Goal: Task Accomplishment & Management: Complete application form

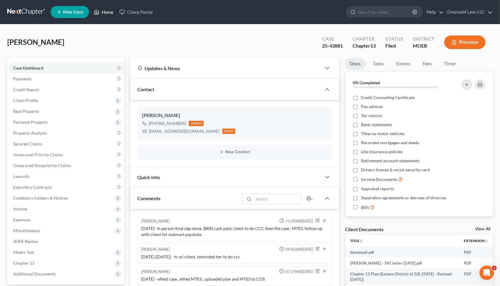
click at [105, 11] on link "Home" at bounding box center [104, 12] width 26 height 11
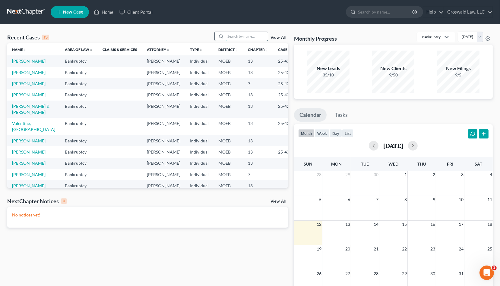
click at [228, 35] on input "search" at bounding box center [246, 36] width 42 height 9
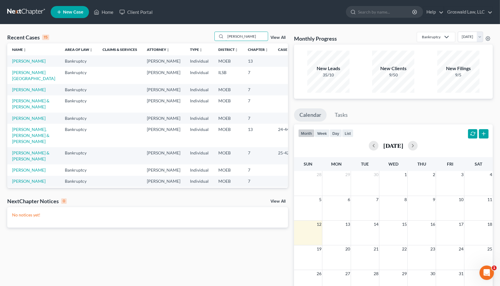
type input "[PERSON_NAME]"
click at [19, 64] on link "[PERSON_NAME]" at bounding box center [28, 60] width 33 height 5
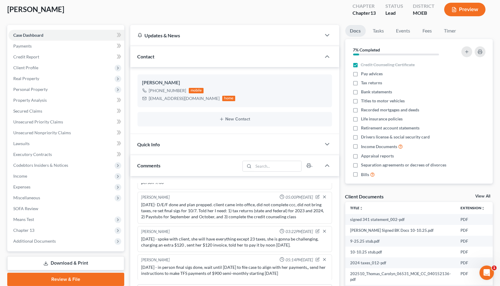
scroll to position [137, 0]
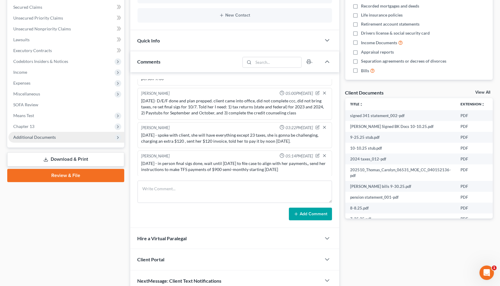
click at [36, 137] on span "Additional Documents" at bounding box center [34, 137] width 42 height 5
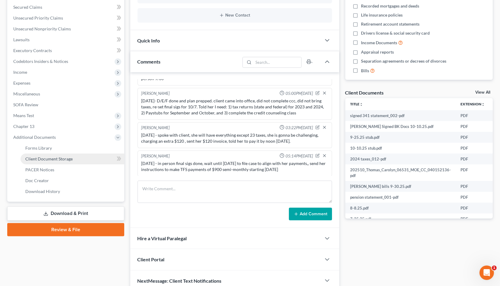
click at [46, 158] on span "Client Document Storage" at bounding box center [48, 158] width 47 height 5
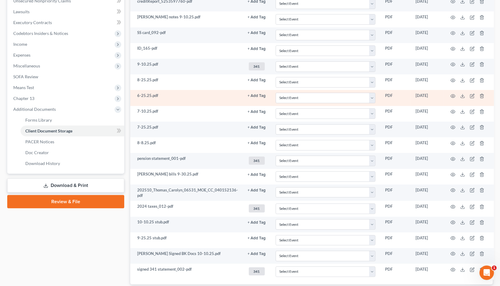
scroll to position [204, 0]
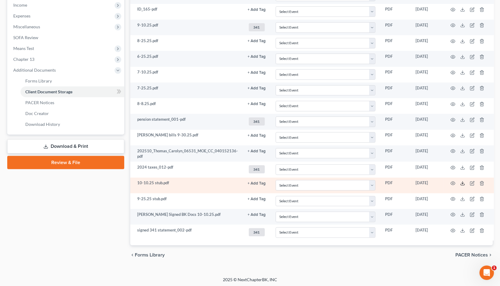
click at [462, 181] on icon at bounding box center [462, 183] width 5 height 5
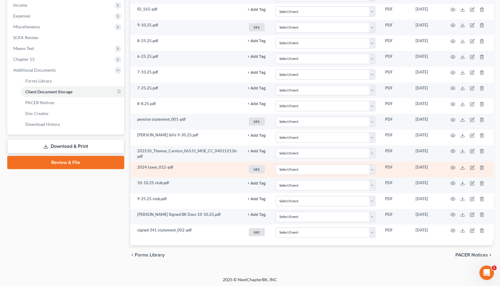
drag, startPoint x: 343, startPoint y: 272, endPoint x: 135, endPoint y: 172, distance: 230.2
click at [343, 272] on div "[PERSON_NAME] Upgraded Chapter Chapter 13 Status Lead District MOEB Preview Pet…" at bounding box center [250, 48] width 500 height 457
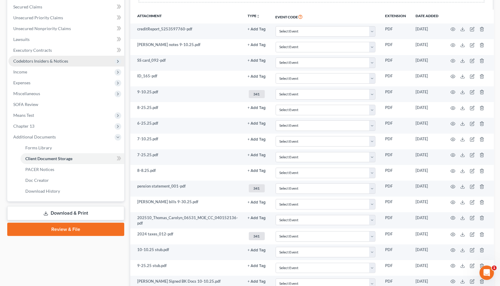
scroll to position [39, 0]
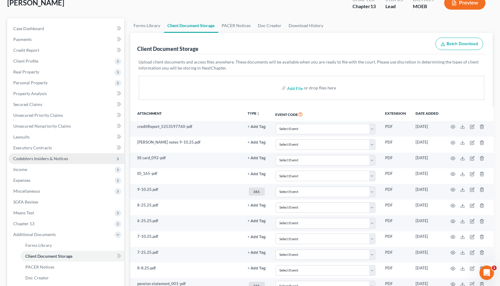
drag, startPoint x: 30, startPoint y: 170, endPoint x: 43, endPoint y: 162, distance: 15.6
click at [30, 170] on span "Income" at bounding box center [66, 169] width 116 height 11
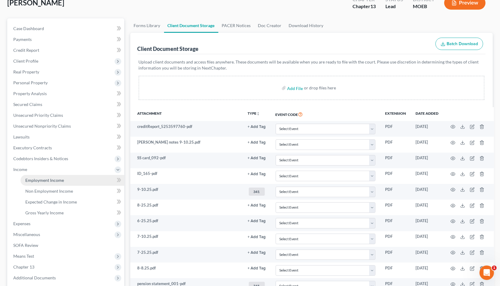
click at [46, 178] on span "Employment Income" at bounding box center [44, 180] width 39 height 5
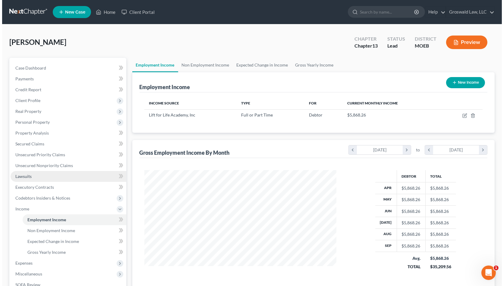
scroll to position [108, 204]
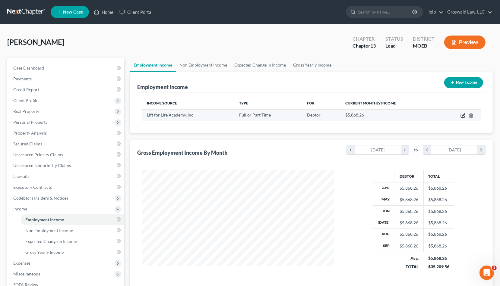
click at [461, 115] on icon "button" at bounding box center [462, 116] width 4 height 4
select select "0"
select select "26"
select select "1"
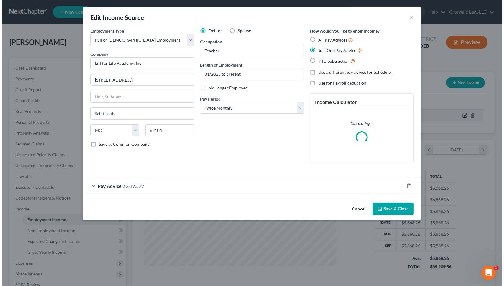
scroll to position [108, 206]
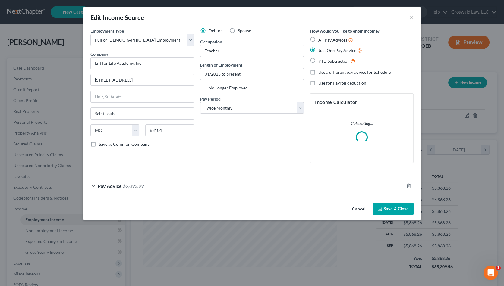
click at [214, 188] on div "Pay Advice $2,093.99" at bounding box center [243, 186] width 321 height 16
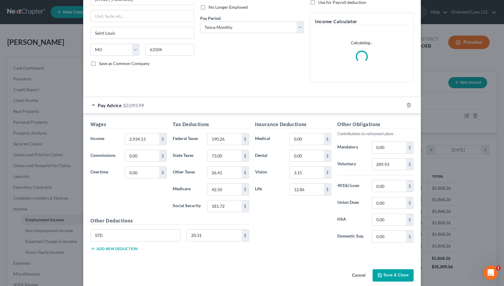
scroll to position [87, 0]
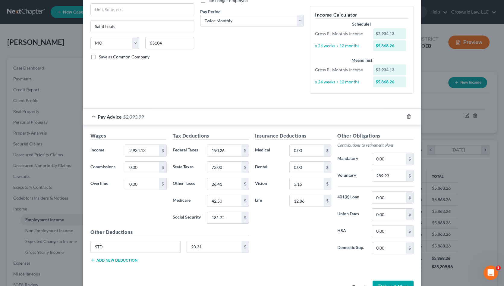
click at [298, 259] on div "Insurance Deductions Medical 0.00 $ Dental 0.00 $ Vision 3.15 $ Life 12.86 $ Ot…" at bounding box center [334, 199] width 165 height 135
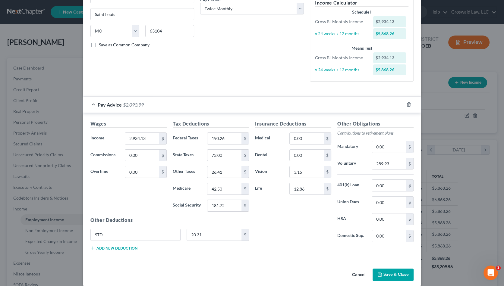
scroll to position [105, 0]
click at [305, 240] on div "Insurance Deductions Medical 0.00 $ Dental 0.00 $ Vision 3.15 $ Life 12.86 $" at bounding box center [293, 184] width 82 height 127
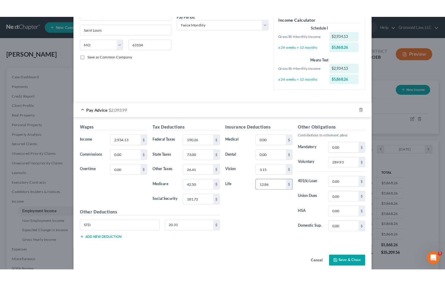
scroll to position [78, 0]
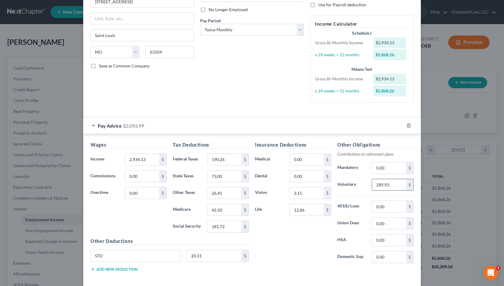
click at [393, 186] on input "289.93" at bounding box center [389, 184] width 34 height 11
type input "292.64"
click at [311, 256] on div "Insurance Deductions Medical 0.00 $ Dental 0.00 $ Vision 3.15 $ Life 12.86 $" at bounding box center [293, 204] width 82 height 127
click at [231, 102] on div "Debtor Spouse Occupation Teacher Length of Employment 01/2025 to present No Lon…" at bounding box center [252, 28] width 110 height 158
click at [232, 159] on input "190.26" at bounding box center [224, 159] width 34 height 11
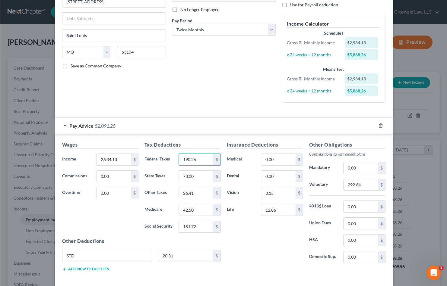
scroll to position [301260, 301186]
type input "199.80"
type input "40.67"
click at [204, 175] on input "73.00" at bounding box center [196, 176] width 34 height 11
type input "67"
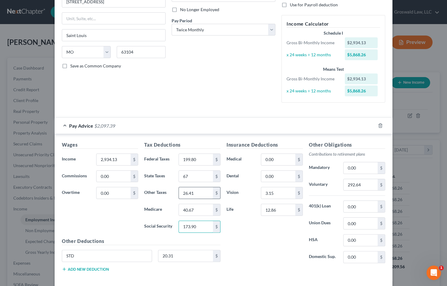
type input "173.90"
click at [195, 193] on input "26.41" at bounding box center [196, 192] width 34 height 11
type input "25.12"
click at [277, 199] on div "3.15 $" at bounding box center [282, 193] width 42 height 12
click at [278, 193] on input "3.15" at bounding box center [278, 192] width 34 height 11
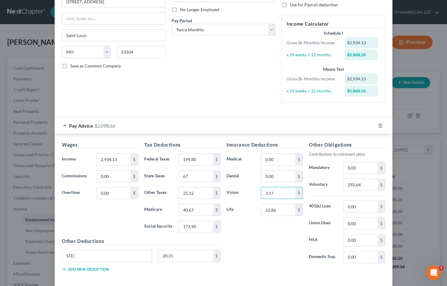
type input "3.17"
click at [76, 269] on button "Add new deduction" at bounding box center [85, 269] width 47 height 5
drag, startPoint x: 97, startPoint y: 253, endPoint x: 156, endPoint y: 206, distance: 75.7
click at [55, 252] on div "Wages Income * 2,934.13 $ Commissions 0.00 $ Overtime 0.00 $ Tax Deductions Fed…" at bounding box center [224, 216] width 338 height 164
type input "Aflac Accident"
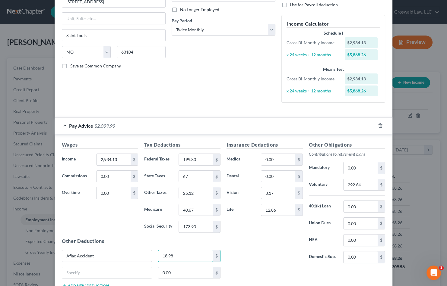
type input "18.98"
type input "A"
click at [96, 256] on input "Aflac Accident" at bounding box center [107, 255] width 90 height 11
type input "Aflac Accident, Aflac Cacer, Aflac Hosp."
type input "76.14"
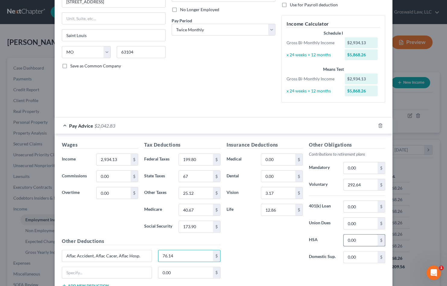
click at [362, 241] on input "0.00" at bounding box center [360, 240] width 34 height 11
type input "50"
click at [253, 258] on div "Insurance Deductions Medical 0.00 $ Dental 0.00 $ Vision 3.17 $ Life 12.86 $" at bounding box center [264, 204] width 82 height 127
click at [283, 209] on input "12.86" at bounding box center [278, 209] width 34 height 11
type input "21.66"
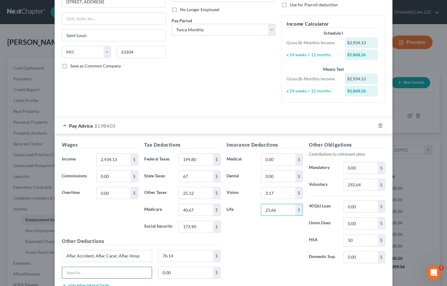
click at [120, 272] on input "text" at bounding box center [107, 272] width 90 height 11
type input "STD"
type input "22.34"
click at [278, 250] on div "Insurance Deductions Medical 0.00 $ Dental 0.00 $ Vision 3.17 $ Life 21.66 $" at bounding box center [264, 204] width 82 height 127
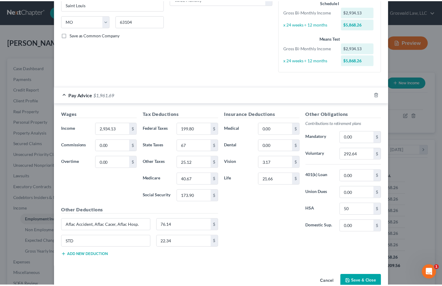
scroll to position [122, 0]
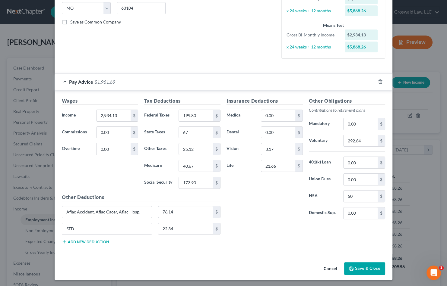
click at [357, 267] on button "Save & Close" at bounding box center [364, 268] width 41 height 13
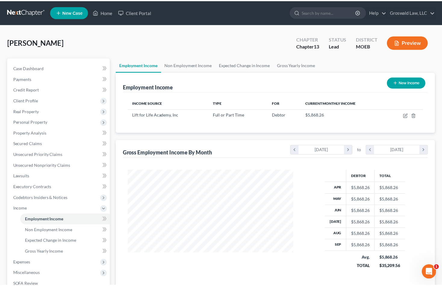
scroll to position [301260, 301188]
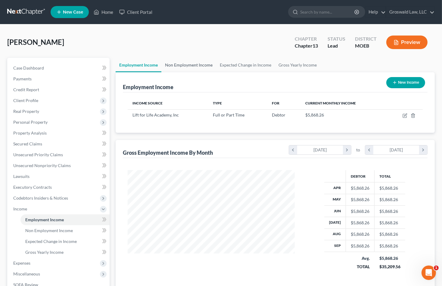
drag, startPoint x: 182, startPoint y: 64, endPoint x: 198, endPoint y: 68, distance: 16.4
click at [182, 64] on link "Non Employment Income" at bounding box center [189, 65] width 55 height 14
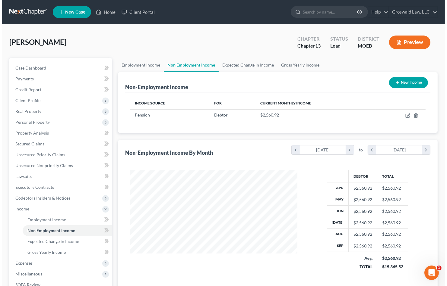
scroll to position [108, 179]
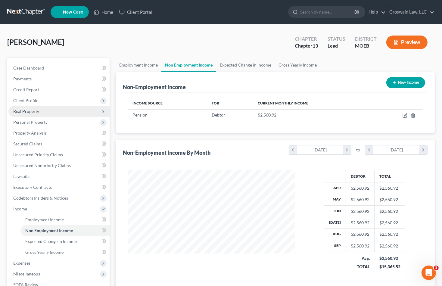
click at [30, 114] on span "Real Property" at bounding box center [58, 111] width 101 height 11
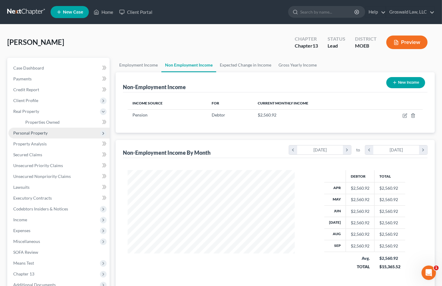
click at [34, 130] on span "Personal Property" at bounding box center [30, 132] width 34 height 5
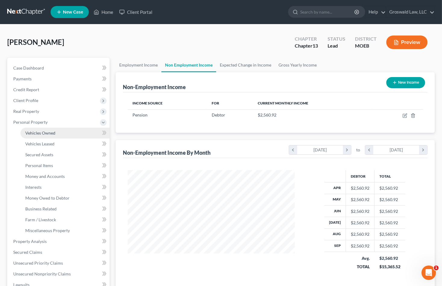
click at [42, 131] on span "Vehicles Owned" at bounding box center [40, 132] width 30 height 5
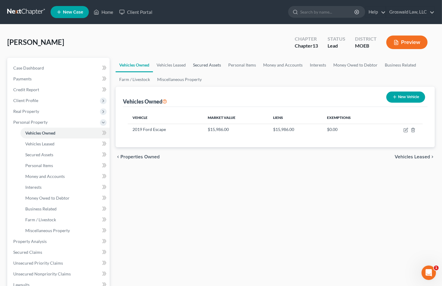
click at [206, 63] on link "Secured Assets" at bounding box center [207, 65] width 35 height 14
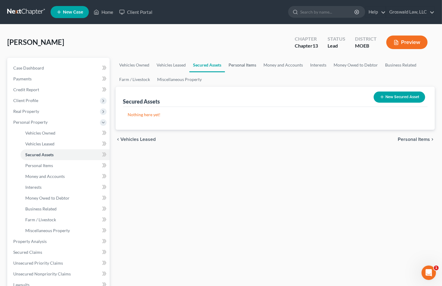
click at [240, 64] on link "Personal Items" at bounding box center [242, 65] width 35 height 14
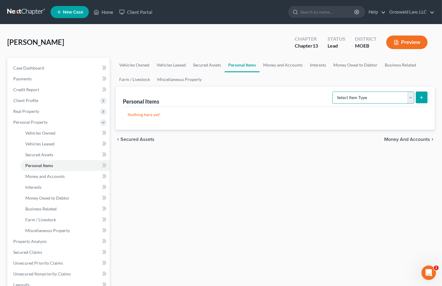
click at [372, 96] on select "Select Item Type Clothing (A/B: 11) Collectibles Of Value (A/B: 8) Electronics …" at bounding box center [374, 98] width 82 height 12
select select "clothing"
click at [334, 92] on select "Select Item Type Clothing (A/B: 11) Collectibles Of Value (A/B: 8) Electronics …" at bounding box center [374, 98] width 82 height 12
click at [425, 95] on button "submit" at bounding box center [422, 98] width 12 height 12
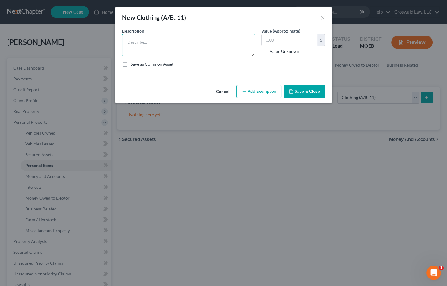
click at [190, 49] on textarea at bounding box center [188, 45] width 133 height 22
paste textarea "*the valuation of this property is based on an estimation of a hypothetical liq…"
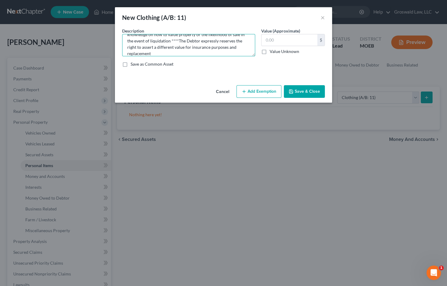
type textarea "clothes/shoes/misc. wearing apparel *the valuation of this property is based on…"
type input "200"
click at [254, 88] on button "Add Exemption" at bounding box center [258, 91] width 45 height 13
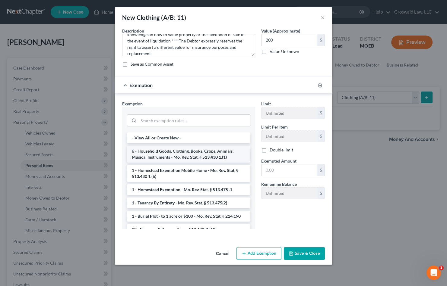
click at [178, 154] on li "6 - Household Goods, Clothing, Books, Crops, Animals, Musical Instruments - Mo.…" at bounding box center [188, 154] width 123 height 17
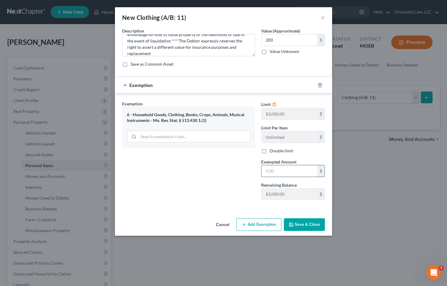
click at [266, 170] on input "text" at bounding box center [289, 170] width 56 height 11
type input "200"
drag, startPoint x: 245, startPoint y: 178, endPoint x: 283, endPoint y: 206, distance: 47.2
click at [245, 178] on div "Exemption Set must be selected for CA. Exemption * 6 - Household Goods, Clothin…" at bounding box center [188, 153] width 139 height 104
click at [298, 226] on button "Save & Close" at bounding box center [304, 224] width 41 height 13
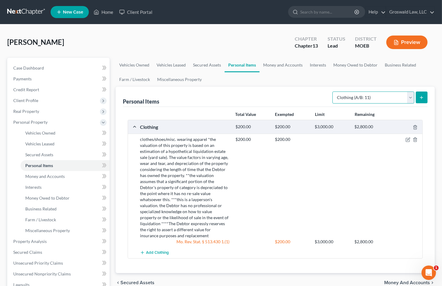
click at [361, 100] on select "Select Item Type Clothing (A/B: 11) Collectibles Of Value (A/B: 8) Electronics …" at bounding box center [374, 98] width 82 height 12
select select "electronics"
click at [334, 92] on select "Select Item Type Clothing (A/B: 11) Collectibles Of Value (A/B: 8) Electronics …" at bounding box center [374, 98] width 82 height 12
click at [422, 98] on icon "submit" at bounding box center [422, 97] width 5 height 5
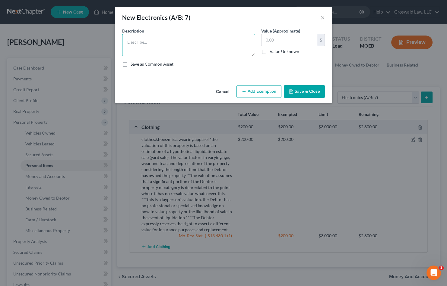
click at [169, 43] on textarea at bounding box center [188, 45] width 133 height 22
paste textarea "Ordinary/misc. electronics, TV, tablet, cell phone, smart watch, computer"
click at [209, 56] on textarea "Ordinary/misc. electronics, TV, tablet, cell phone, smart watch, computer" at bounding box center [188, 45] width 133 height 22
paste textarea "*the valuation of this property is based on an estimation of a hypothetical liq…"
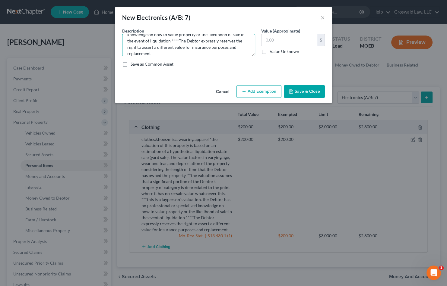
type textarea "Ordinary/misc. electronics, TV, tablet, cell phone, smart watch, computer *the …"
type input "800"
click at [245, 96] on button "Add Exemption" at bounding box center [258, 91] width 45 height 13
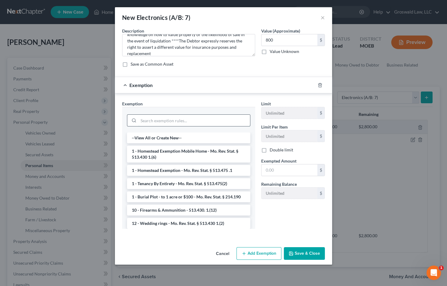
click at [177, 121] on input "search" at bounding box center [194, 120] width 112 height 11
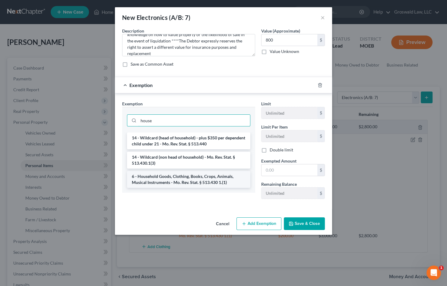
type input "house"
click at [196, 174] on li "6 - Household Goods, Clothing, Books, Crops, Animals, Musical Instruments - Mo.…" at bounding box center [188, 179] width 123 height 17
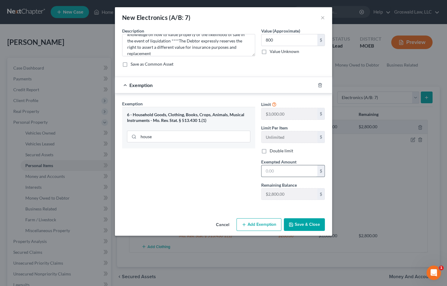
click at [264, 175] on input "text" at bounding box center [289, 170] width 56 height 11
type input "5"
type input "800"
drag, startPoint x: 247, startPoint y: 179, endPoint x: 318, endPoint y: 206, distance: 76.5
click at [247, 179] on div "Exemption Set must be selected for CA. Exemption * 6 - Household Goods, Clothin…" at bounding box center [188, 153] width 139 height 104
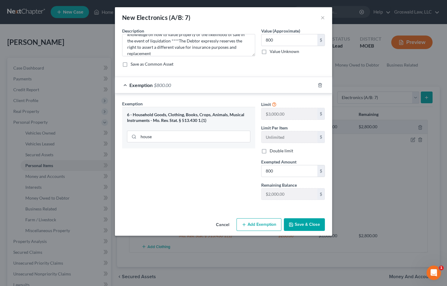
click at [311, 225] on button "Save & Close" at bounding box center [304, 224] width 41 height 13
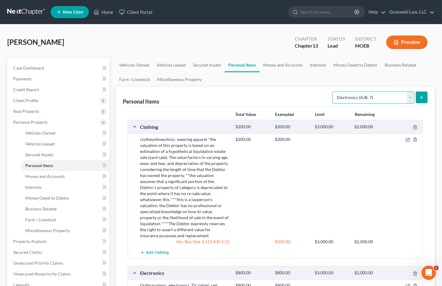
click at [358, 98] on select "Select Item Type Clothing (A/B: 11) Collectibles Of Value (A/B: 8) Electronics …" at bounding box center [374, 98] width 82 height 12
select select "household_goods"
click at [334, 92] on select "Select Item Type Clothing (A/B: 11) Collectibles Of Value (A/B: 8) Electronics …" at bounding box center [374, 98] width 82 height 12
click at [427, 98] on button "submit" at bounding box center [422, 98] width 12 height 12
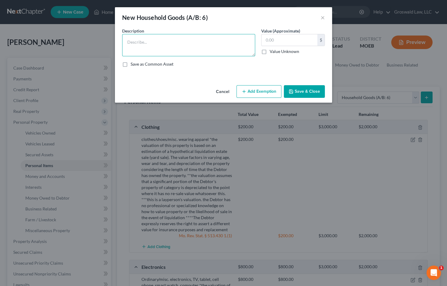
click at [140, 48] on textarea at bounding box center [188, 45] width 133 height 22
paste textarea "Ordinary/misc. household goods and furnishings, couch, chairs, table, bed, line…"
click at [185, 54] on textarea "Ordinary/misc. household goods and furnishings, couch, chairs, table, bed, line…" at bounding box center [188, 45] width 133 height 22
paste textarea "*the valuation of this property is based on an estimation of a hypothetical liq…"
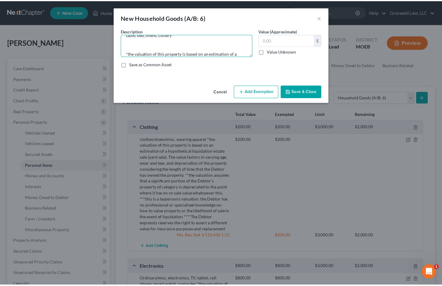
scroll to position [83, 0]
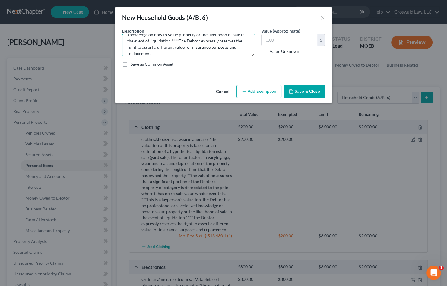
type textarea "Ordinary/misc. household goods and furnishings, couch, chairs, table, bed, line…"
type input "9"
type input "1,000"
click at [275, 89] on button "Add Exemption" at bounding box center [258, 91] width 45 height 13
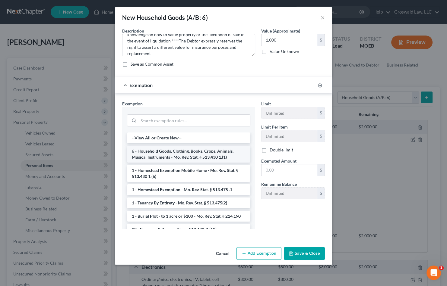
click at [170, 153] on li "6 - Household Goods, Clothing, Books, Crops, Animals, Musical Instruments - Mo.…" at bounding box center [188, 154] width 123 height 17
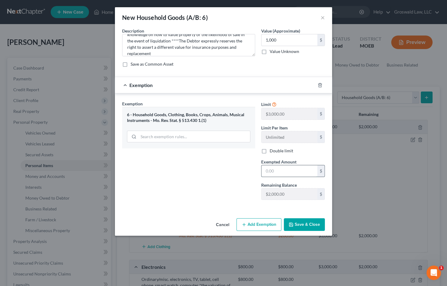
drag, startPoint x: 280, startPoint y: 172, endPoint x: 278, endPoint y: 170, distance: 3.2
click at [280, 172] on input "text" at bounding box center [289, 170] width 56 height 11
type input "1,000"
click at [318, 226] on button "Save & Close" at bounding box center [304, 224] width 41 height 13
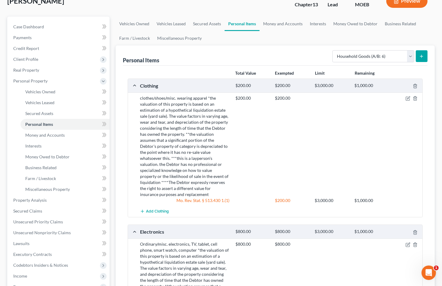
scroll to position [0, 0]
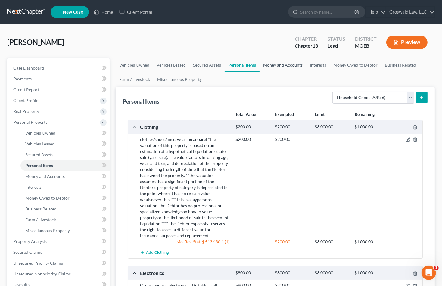
click at [278, 65] on link "Money and Accounts" at bounding box center [283, 65] width 47 height 14
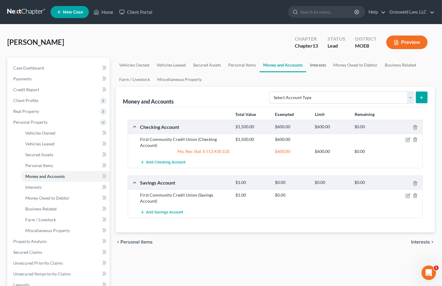
click at [316, 66] on link "Interests" at bounding box center [318, 65] width 24 height 14
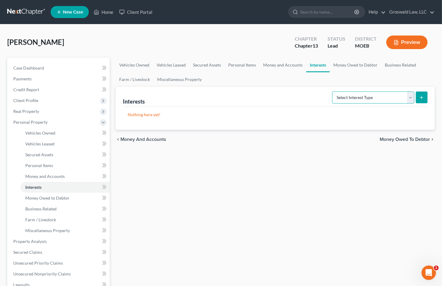
click at [355, 100] on select "Select Interest Type 401K (A/B: 21) Annuity (A/B: 23) Bond (A/B: 18) Education …" at bounding box center [373, 98] width 82 height 12
select select "other_retirement_plan"
click at [333, 92] on select "Select Interest Type 401K (A/B: 21) Annuity (A/B: 23) Bond (A/B: 18) Education …" at bounding box center [373, 98] width 82 height 12
click at [423, 99] on icon "submit" at bounding box center [422, 97] width 5 height 5
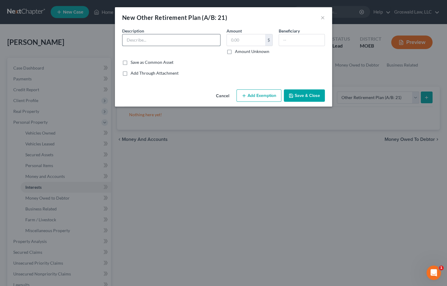
click at [180, 37] on input "text" at bounding box center [171, 39] width 98 height 11
type input "Employer-provided 401(k)"
click at [235, 52] on label "Amount Unknown" at bounding box center [252, 52] width 34 height 6
click at [237, 52] on input "Amount Unknown" at bounding box center [239, 51] width 4 height 4
checkbox input "true"
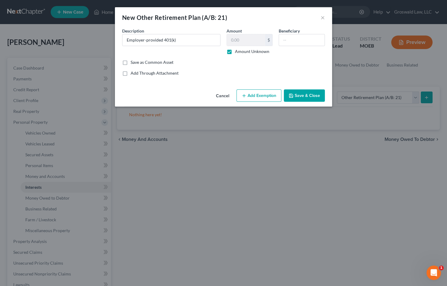
click at [268, 99] on button "Add Exemption" at bounding box center [258, 96] width 45 height 13
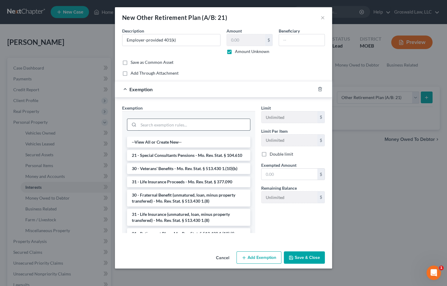
click at [163, 127] on input "search" at bounding box center [194, 124] width 112 height 11
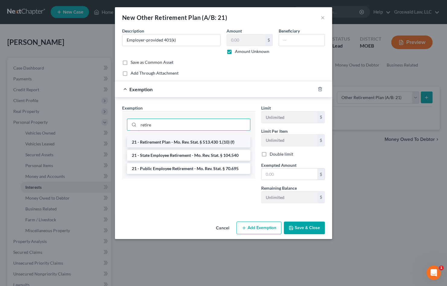
type input "retire"
click at [172, 143] on li "21 - Retirement Plan - Mo. Rev. Stat. § 513.430 1.(10) (f)" at bounding box center [188, 142] width 123 height 11
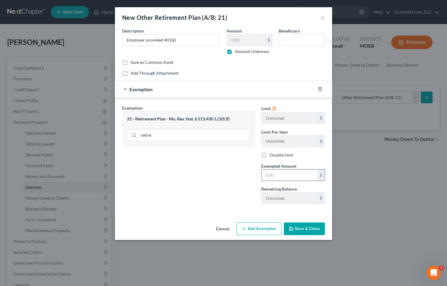
click at [307, 176] on input "text" at bounding box center [289, 175] width 56 height 11
type input "1"
drag, startPoint x: 193, startPoint y: 188, endPoint x: 238, endPoint y: 188, distance: 45.8
click at [193, 188] on div "Exemption Set must be selected for CA. Exemption * 21 - Retirement Plan - Mo. R…" at bounding box center [188, 157] width 139 height 104
click at [296, 227] on button "Save & Close" at bounding box center [304, 229] width 41 height 13
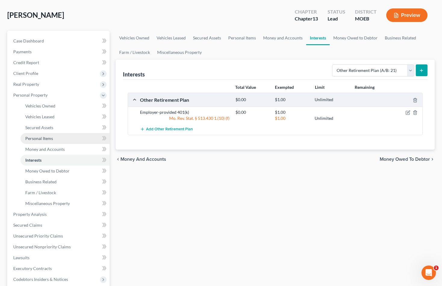
scroll to position [163, 0]
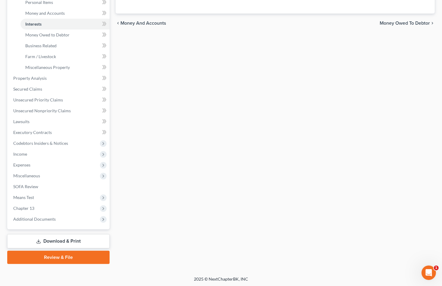
click at [250, 190] on div "Vehicles Owned Vehicles Leased Secured Assets Personal Items Money and Accounts…" at bounding box center [275, 80] width 325 height 370
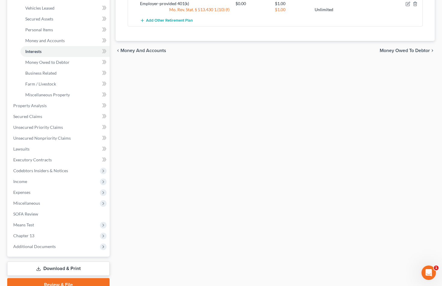
scroll to position [81, 0]
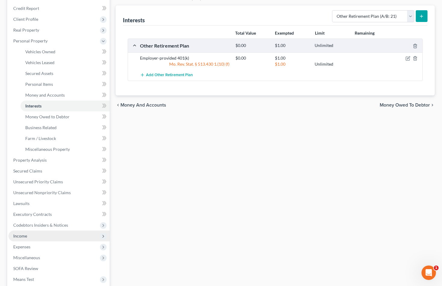
click at [26, 232] on span "Income" at bounding box center [58, 236] width 101 height 11
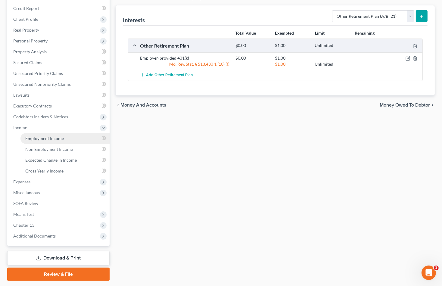
click at [49, 138] on span "Employment Income" at bounding box center [44, 138] width 39 height 5
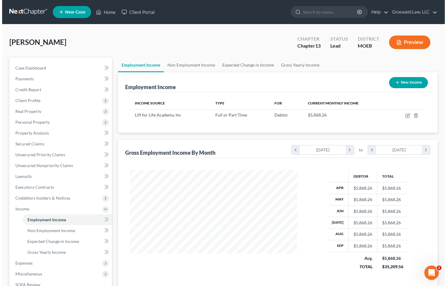
scroll to position [108, 179]
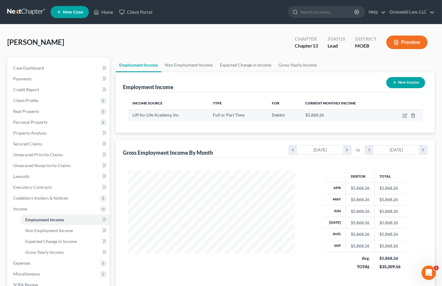
click at [406, 112] on td at bounding box center [405, 114] width 36 height 11
click at [404, 115] on icon "button" at bounding box center [405, 115] width 5 height 5
select select "0"
select select "26"
select select "1"
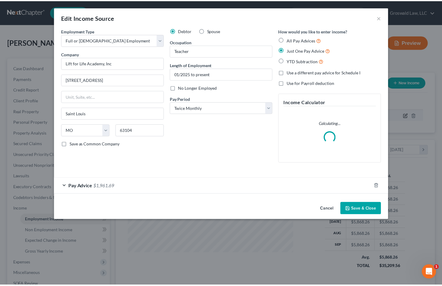
scroll to position [108, 181]
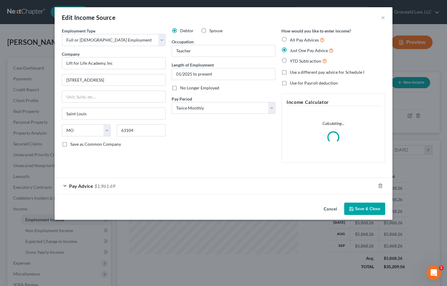
click at [327, 206] on button "Cancel" at bounding box center [330, 209] width 23 height 12
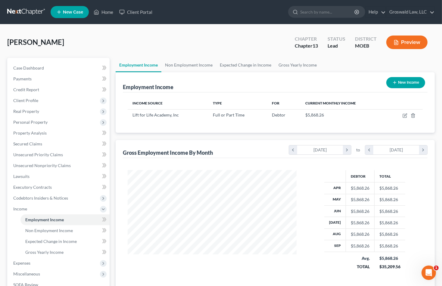
scroll to position [301260, 301188]
drag, startPoint x: 250, startPoint y: 134, endPoint x: 244, endPoint y: 134, distance: 5.7
click at [250, 134] on div "Employment Income New Income Income Source Type For Current Monthly Income Lift…" at bounding box center [275, 182] width 319 height 221
click at [53, 163] on span "Unsecured Nonpriority Claims" at bounding box center [42, 165] width 58 height 5
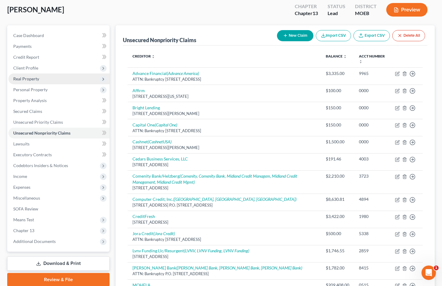
scroll to position [27, 0]
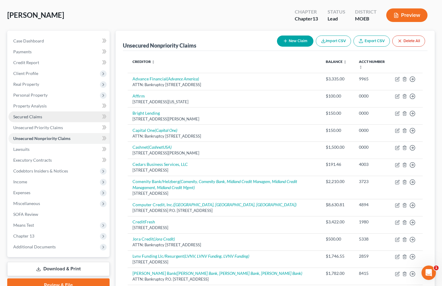
click at [36, 114] on span "Secured Claims" at bounding box center [27, 116] width 29 height 5
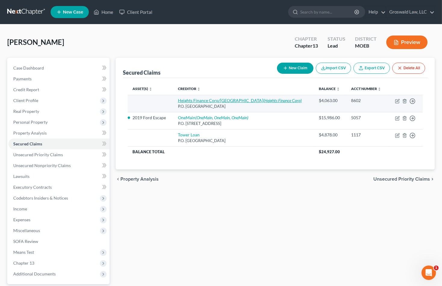
click at [211, 99] on link "Heights Finance Corp/[GEOGRAPHIC_DATA] (Heights Finance Corp)" at bounding box center [240, 100] width 124 height 5
select select "42"
select select "0"
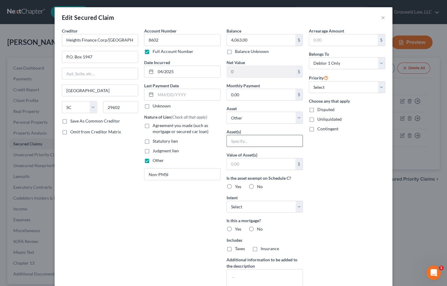
click at [253, 137] on input "text" at bounding box center [265, 140] width 76 height 11
click at [250, 118] on select "Select Other Multiple Assets 2019 Ford Escape - $15986.0 Electronics - Ordinary…" at bounding box center [264, 118] width 76 height 12
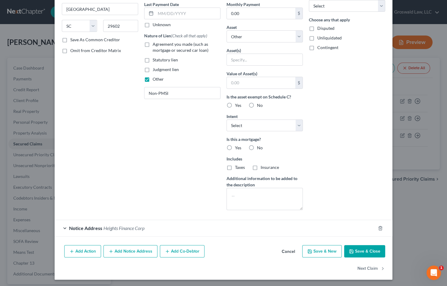
click at [284, 249] on button "Cancel" at bounding box center [288, 252] width 23 height 12
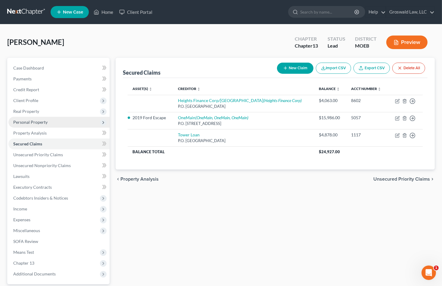
click at [28, 120] on span "Personal Property" at bounding box center [30, 122] width 34 height 5
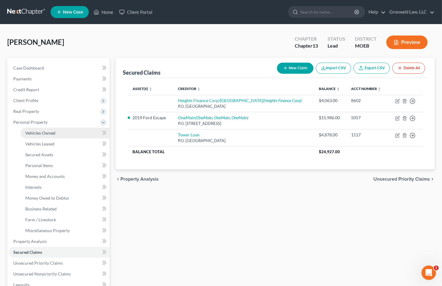
click at [62, 130] on link "Vehicles Owned" at bounding box center [64, 133] width 89 height 11
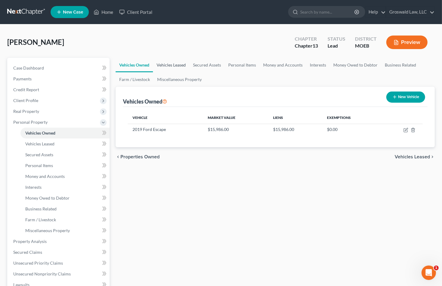
click at [171, 61] on link "Vehicles Leased" at bounding box center [171, 65] width 36 height 14
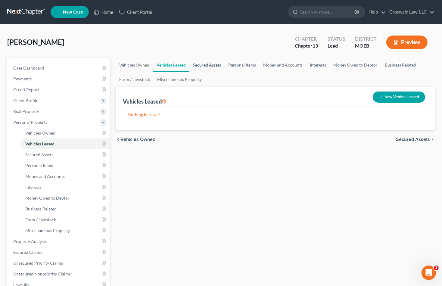
click at [213, 63] on link "Secured Assets" at bounding box center [207, 65] width 35 height 14
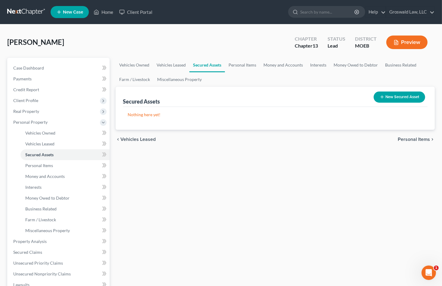
click at [401, 96] on button "New Secured Asset" at bounding box center [400, 97] width 52 height 11
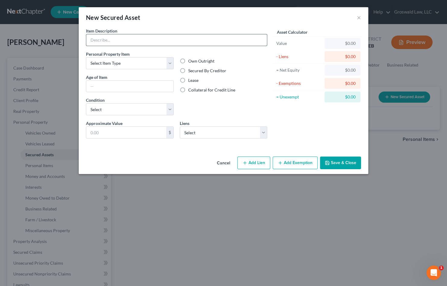
click at [121, 42] on input "text" at bounding box center [176, 39] width 181 height 11
type input "household goods"
click at [132, 60] on select "Select Item Type Clothing (A/B: 11) Collectibles Of Value (A/B: 8) Electronics …" at bounding box center [130, 63] width 88 height 12
select select "other"
click at [86, 57] on select "Select Item Type Clothing (A/B: 11) Collectibles Of Value (A/B: 8) Electronics …" at bounding box center [130, 63] width 88 height 12
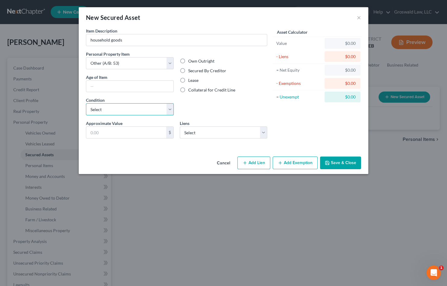
click at [115, 112] on select "Select Excellent Very Good Good Fair Poor" at bounding box center [130, 109] width 88 height 12
click at [112, 130] on input "text" at bounding box center [126, 132] width 80 height 11
type input "1,000"
click at [199, 133] on select "Select Tower Loan - $4,878.00 Heights Finance Corp/[GEOGRAPHIC_DATA] - $4,063.00" at bounding box center [224, 133] width 88 height 12
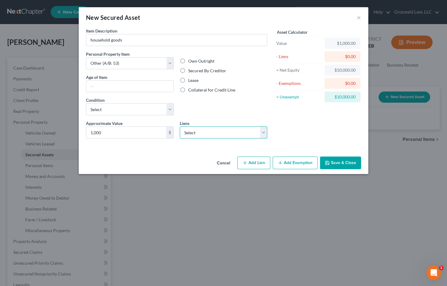
select select "0"
click at [180, 127] on select "Select Tower Loan - $4,878.00 Heights Finance Corp/[GEOGRAPHIC_DATA] - $4,063.00" at bounding box center [224, 133] width 88 height 12
select select
select select "25"
select select "0"
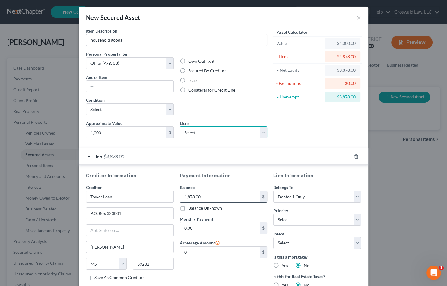
scroll to position [83, 0]
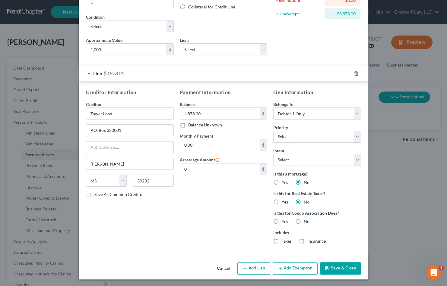
click at [334, 268] on button "Save & Close" at bounding box center [340, 268] width 41 height 13
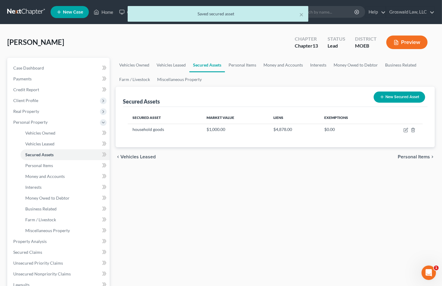
click at [402, 98] on button "New Secured Asset" at bounding box center [400, 97] width 52 height 11
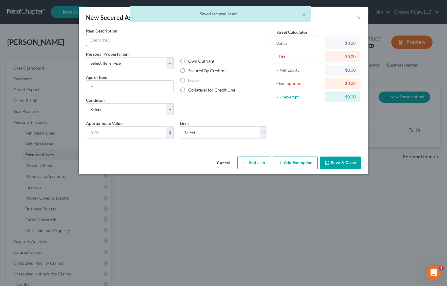
click at [164, 39] on input "text" at bounding box center [176, 39] width 181 height 11
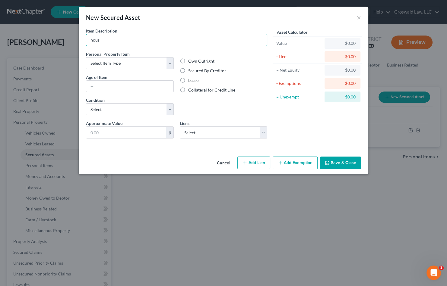
type input "household goods"
drag, startPoint x: 112, startPoint y: 63, endPoint x: 111, endPoint y: 68, distance: 5.2
click at [112, 63] on select "Select Item Type Clothing (A/B: 11) Collectibles Of Value (A/B: 8) Electronics …" at bounding box center [130, 63] width 88 height 12
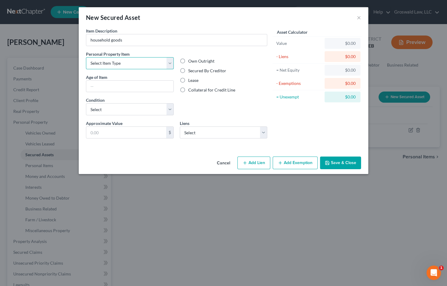
select select "sports_and_hobby_equipment"
click at [86, 57] on select "Select Item Type Clothing (A/B: 11) Collectibles Of Value (A/B: 8) Electronics …" at bounding box center [130, 63] width 88 height 12
click at [113, 131] on input "text" at bounding box center [126, 132] width 80 height 11
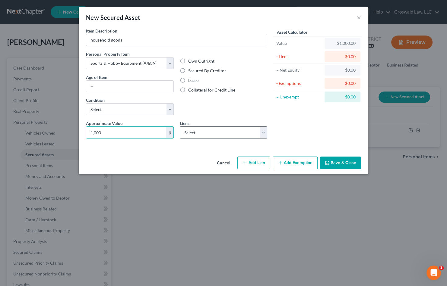
type input "1,000"
click at [208, 134] on select "Select Heights Finance Corp/[GEOGRAPHIC_DATA] - $4,063.00" at bounding box center [224, 133] width 88 height 12
select select "42"
select select "0"
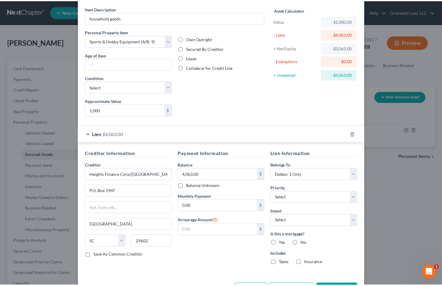
scroll to position [44, 0]
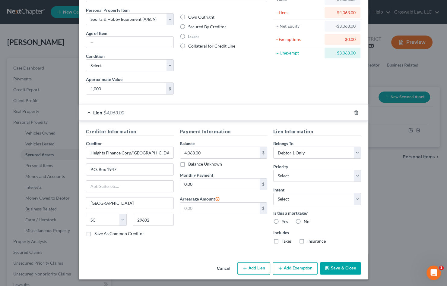
click at [333, 268] on button "Save & Close" at bounding box center [340, 268] width 41 height 13
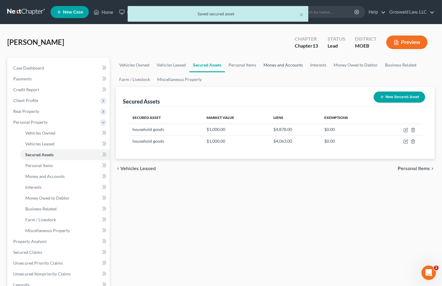
drag, startPoint x: 280, startPoint y: 65, endPoint x: 289, endPoint y: 65, distance: 9.0
click at [281, 65] on link "Money and Accounts" at bounding box center [283, 65] width 47 height 14
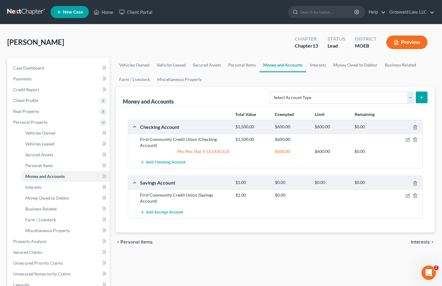
click at [246, 244] on div "chevron_left Personal Items Interests chevron_right" at bounding box center [275, 242] width 319 height 19
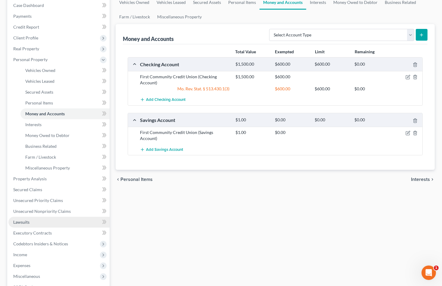
scroll to position [137, 0]
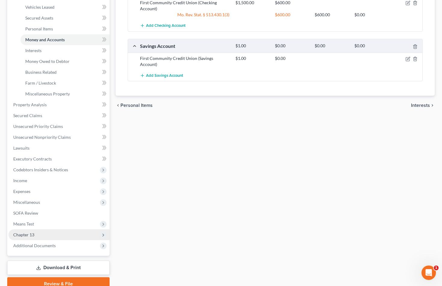
click at [32, 233] on span "Chapter 13" at bounding box center [23, 234] width 21 height 5
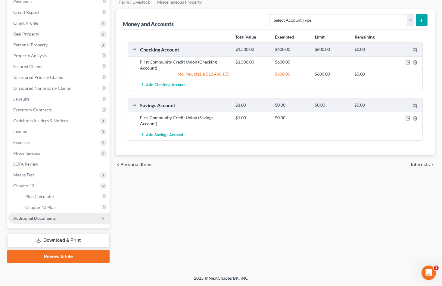
scroll to position [77, 0]
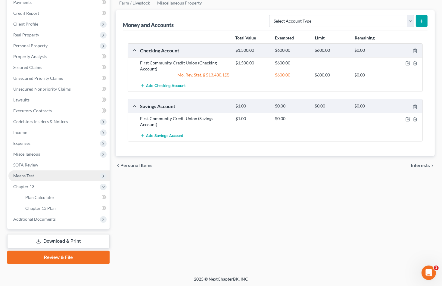
click at [28, 176] on span "Means Test" at bounding box center [23, 175] width 21 height 5
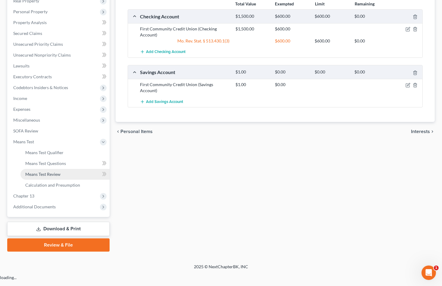
scroll to position [98, 0]
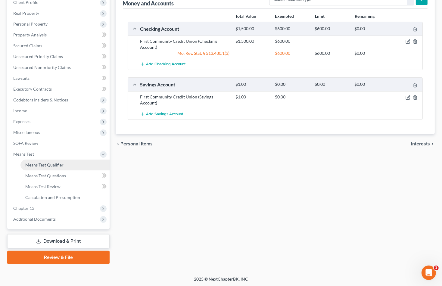
click at [36, 167] on span "Means Test Qualifier" at bounding box center [44, 164] width 38 height 5
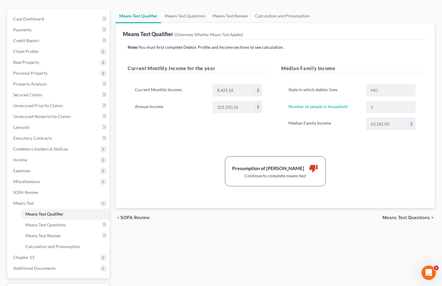
scroll to position [98, 0]
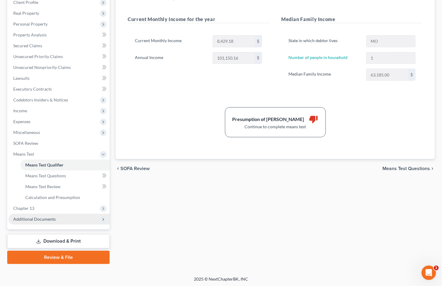
click at [43, 218] on span "Additional Documents" at bounding box center [34, 219] width 42 height 5
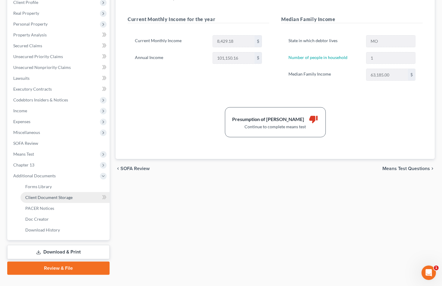
click at [59, 198] on span "Client Document Storage" at bounding box center [48, 197] width 47 height 5
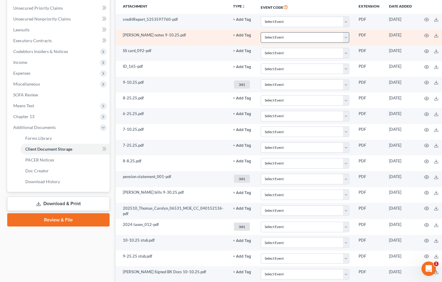
scroll to position [208, 0]
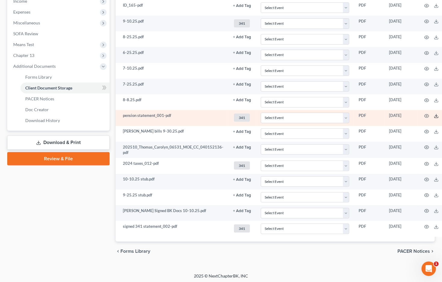
click at [434, 114] on icon at bounding box center [436, 116] width 5 height 5
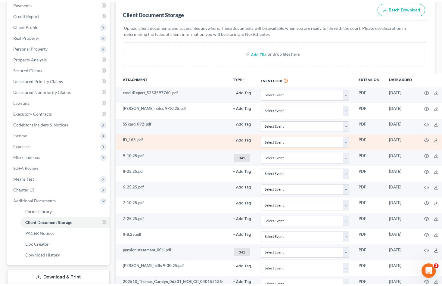
scroll to position [82, 0]
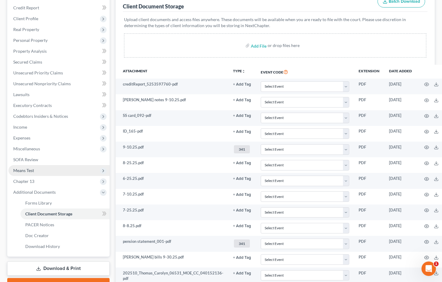
drag, startPoint x: 39, startPoint y: 171, endPoint x: 44, endPoint y: 174, distance: 6.1
click at [39, 171] on span "Means Test" at bounding box center [58, 170] width 101 height 11
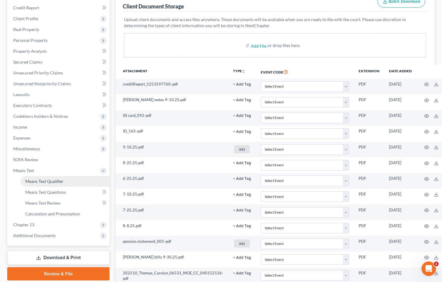
click at [53, 179] on span "Means Test Qualifier" at bounding box center [44, 181] width 38 height 5
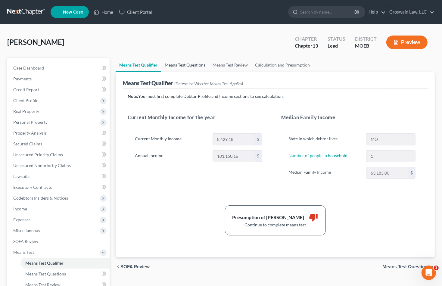
click at [195, 61] on link "Means Test Questions" at bounding box center [185, 65] width 48 height 14
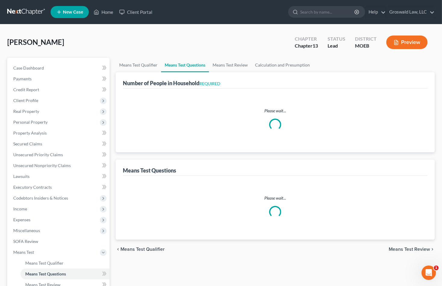
select select "1"
select select "60"
select select "1"
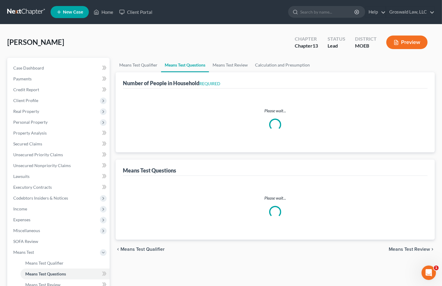
select select "1"
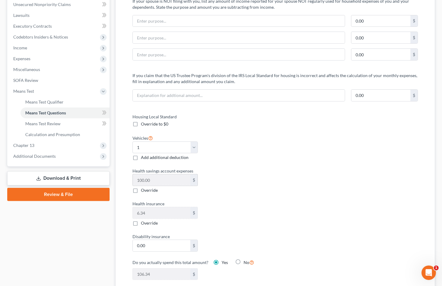
scroll to position [219, 0]
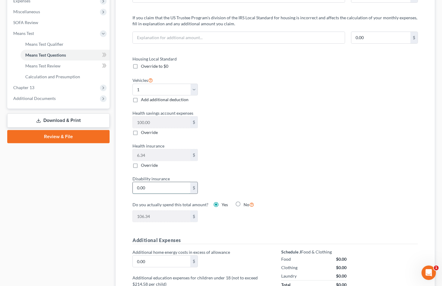
click at [165, 182] on input "0.00" at bounding box center [162, 187] width 58 height 11
type input "2"
type input "108.34"
type input "25"
type input "131.34"
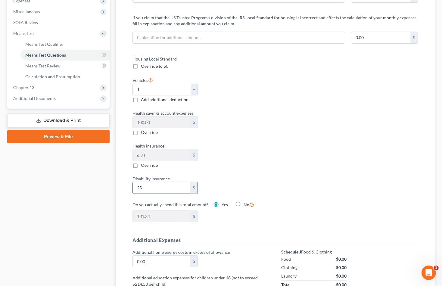
type input "250"
type input "356.34"
type input "25"
type input "131.34"
type input "25"
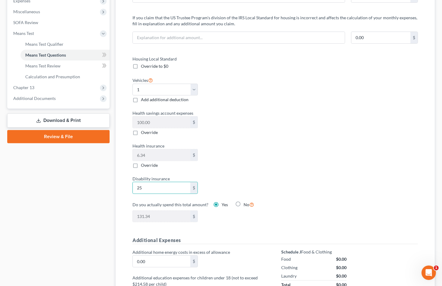
click at [93, 198] on div "Case Dashboard Payments Invoices Payments Payments Credit Report Client Profile" at bounding box center [58, 246] width 108 height 814
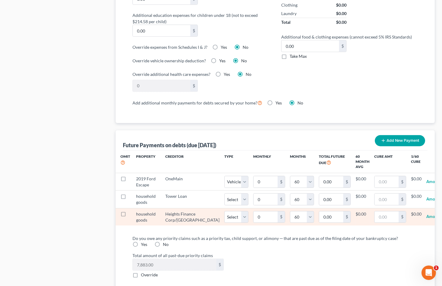
scroll to position [548, 0]
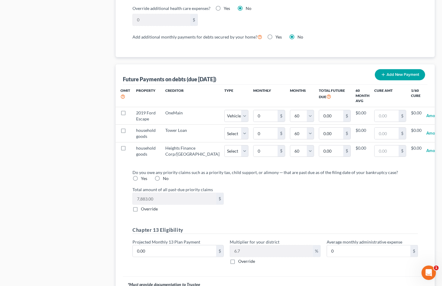
click at [342, 210] on div "Total amount of all past-due priority claims 7,883.00 $ Override" at bounding box center [276, 200] width 292 height 26
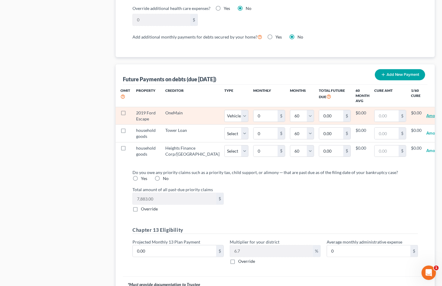
click at [427, 115] on button "Amortize" at bounding box center [435, 116] width 17 height 12
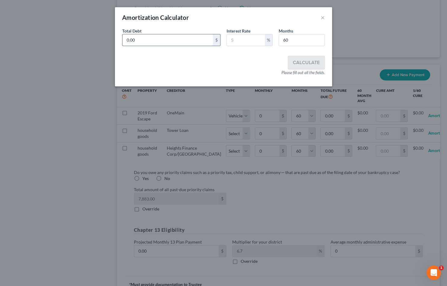
click at [158, 39] on input "0.00" at bounding box center [167, 39] width 90 height 11
type input "15,986"
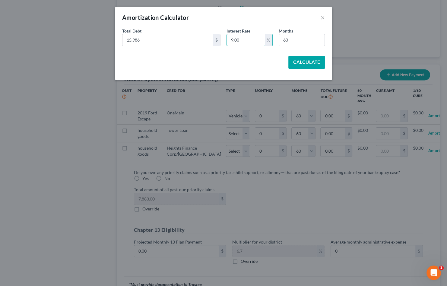
type input "9.00"
click at [313, 60] on button "Calculate" at bounding box center [306, 62] width 36 height 13
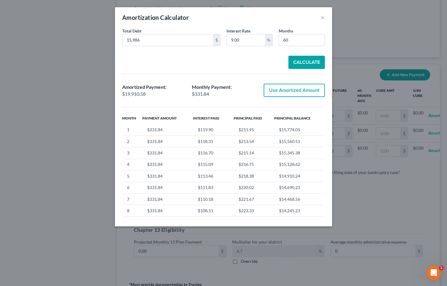
click at [294, 90] on button "Use Amortized Amount" at bounding box center [293, 90] width 61 height 13
type input "331.84"
type input "19,910.58"
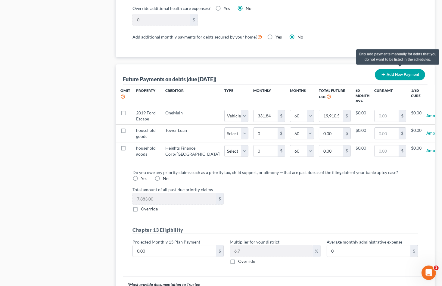
select select "1"
select select "60"
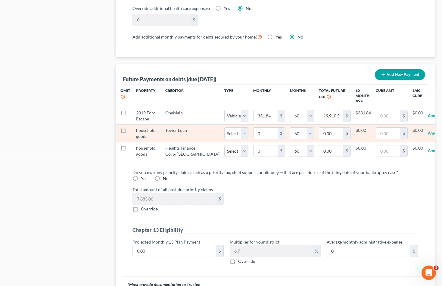
click at [129, 132] on label at bounding box center [129, 132] width 0 height 0
click at [131, 128] on input "checkbox" at bounding box center [133, 129] width 4 height 4
checkbox input "true"
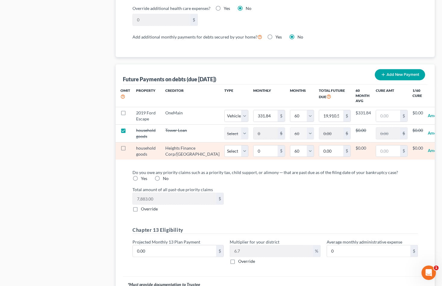
click at [129, 150] on label at bounding box center [129, 150] width 0 height 0
click at [131, 148] on input "checkbox" at bounding box center [133, 147] width 4 height 4
checkbox input "true"
select select "60"
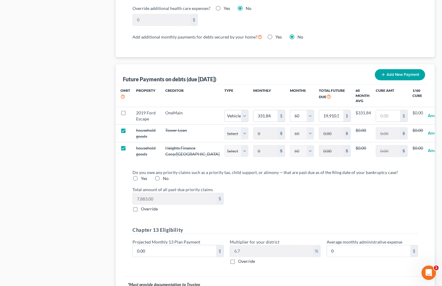
select select "60"
click at [141, 179] on label "Yes" at bounding box center [144, 179] width 6 height 6
click at [143, 179] on input "Yes" at bounding box center [145, 178] width 4 height 4
radio input "true"
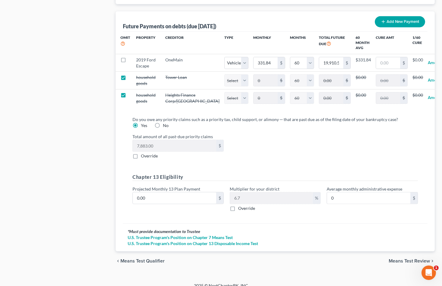
scroll to position [607, 0]
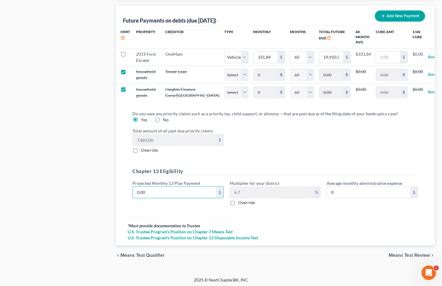
drag, startPoint x: 175, startPoint y: 191, endPoint x: 172, endPoint y: 183, distance: 8.0
click at [175, 191] on input "0.00" at bounding box center [174, 192] width 83 height 11
type input "1"
type input "0.06"
type input "15"
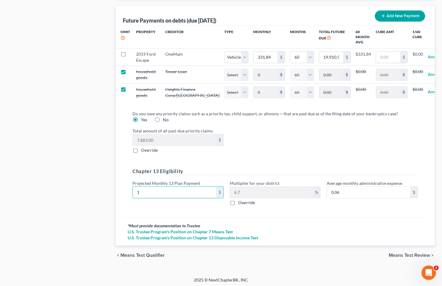
type input "1.00"
type input "150"
type input "10.05"
type input "1500"
type input "100.50"
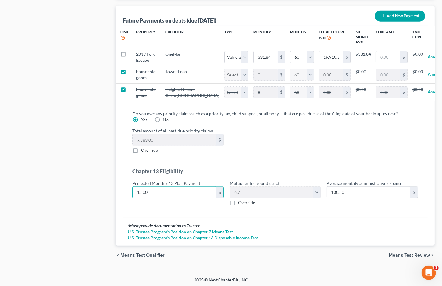
type input "1,500"
click at [256, 149] on div "Total amount of all past-due priority claims 7,883.00 $ Override" at bounding box center [276, 141] width 292 height 26
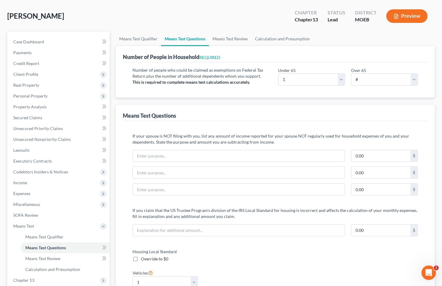
scroll to position [0, 0]
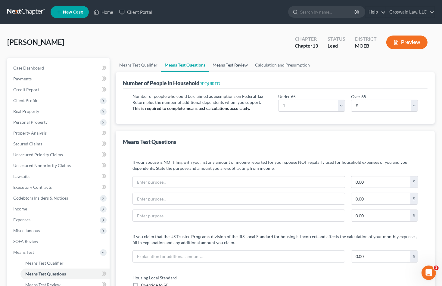
click at [230, 65] on link "Means Test Review" at bounding box center [230, 65] width 42 height 14
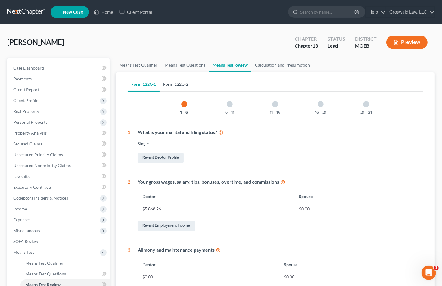
click at [176, 85] on link "Form 122C-2" at bounding box center [176, 84] width 32 height 14
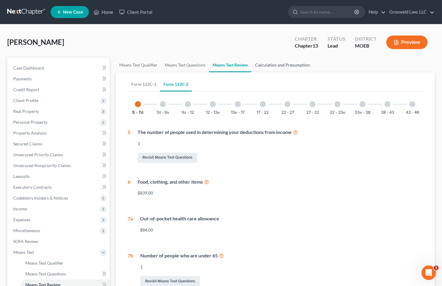
click at [296, 62] on link "Calculation and Presumption" at bounding box center [283, 65] width 62 height 14
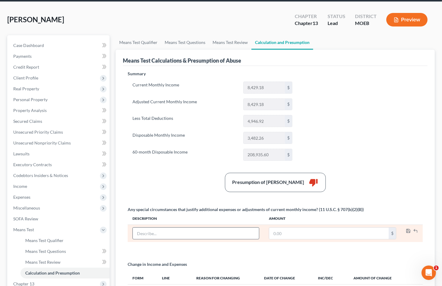
scroll to position [55, 0]
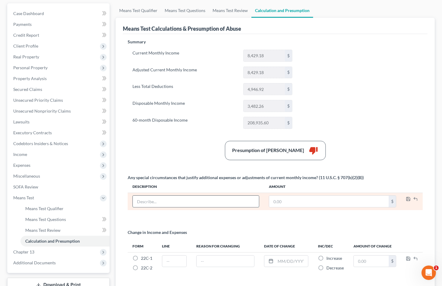
click at [188, 200] on input "text" at bounding box center [196, 201] width 126 height 11
type input "Attorneys Fees"
type input "80"
click at [408, 200] on icon "button" at bounding box center [408, 199] width 5 height 5
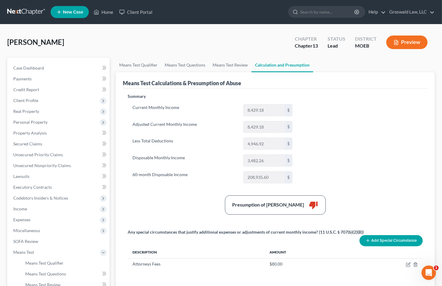
scroll to position [0, 0]
click at [30, 205] on span "Income" at bounding box center [58, 209] width 101 height 11
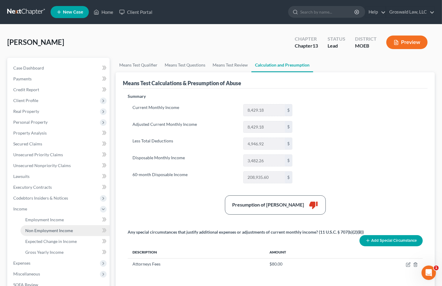
click at [46, 229] on span "Non Employment Income" at bounding box center [49, 230] width 48 height 5
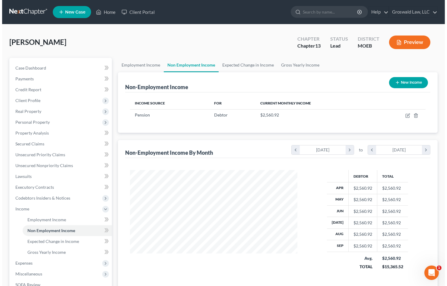
scroll to position [108, 179]
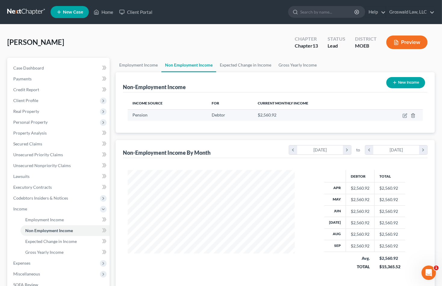
drag, startPoint x: 296, startPoint y: 135, endPoint x: 401, endPoint y: 114, distance: 107.3
click at [300, 134] on div "Non-Employment Income New Income Income Source For Current Monthly Income Pensi…" at bounding box center [275, 182] width 319 height 221
click at [406, 115] on icon "button" at bounding box center [405, 115] width 5 height 5
select select "2"
select select "0"
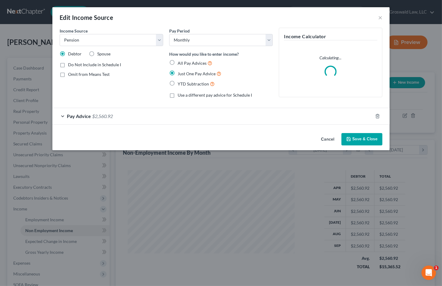
scroll to position [108, 181]
click at [149, 121] on div "Pay Advice $2,560.92" at bounding box center [215, 116] width 321 height 16
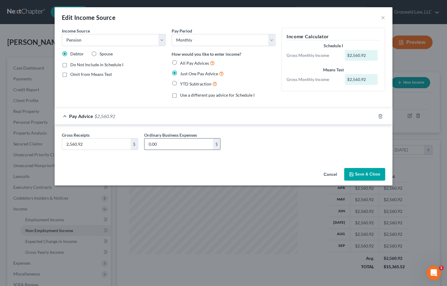
click at [208, 143] on input "0.00" at bounding box center [178, 144] width 68 height 11
type input "141.98"
click at [363, 175] on button "Save & Close" at bounding box center [364, 174] width 41 height 13
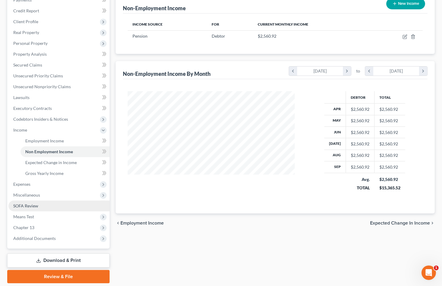
scroll to position [82, 0]
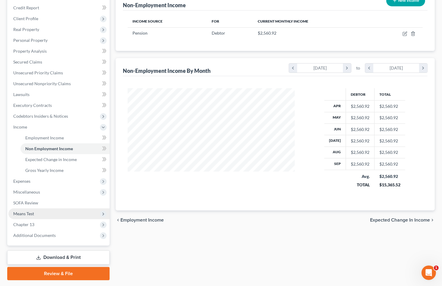
click at [30, 213] on span "Means Test" at bounding box center [23, 213] width 21 height 5
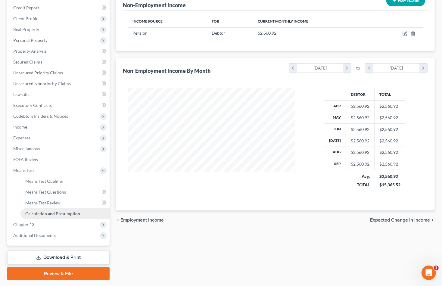
click at [52, 214] on span "Calculation and Presumption" at bounding box center [52, 213] width 55 height 5
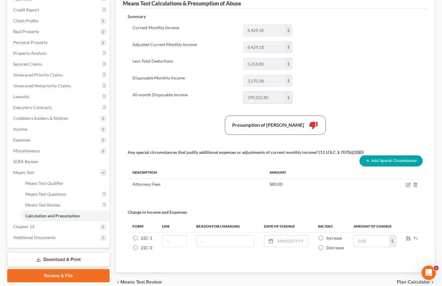
scroll to position [82, 0]
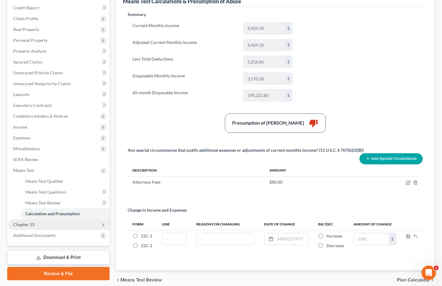
click at [34, 224] on span "Chapter 13" at bounding box center [58, 224] width 101 height 11
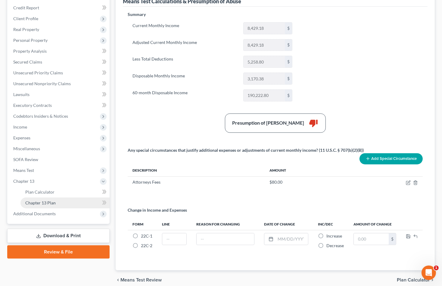
click at [42, 203] on span "Chapter 13 Plan" at bounding box center [40, 202] width 30 height 5
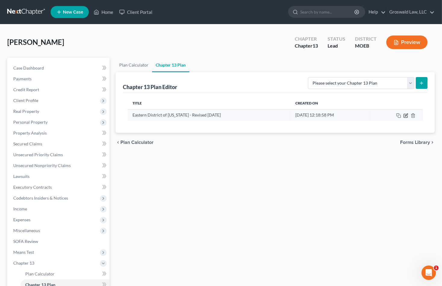
click at [407, 116] on icon "button" at bounding box center [406, 115] width 5 height 5
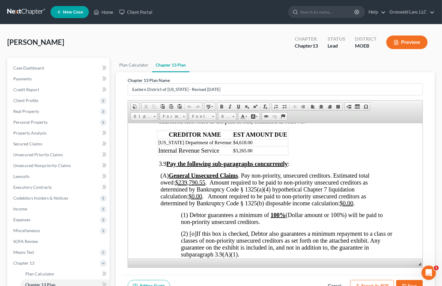
scroll to position [1534, 0]
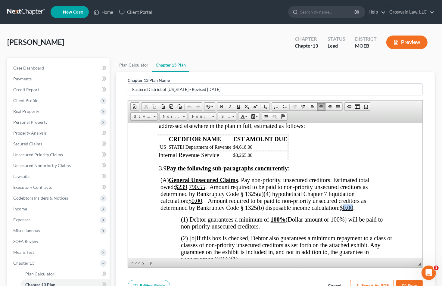
drag, startPoint x: 354, startPoint y: 236, endPoint x: 343, endPoint y: 237, distance: 10.6
click at [343, 211] on u "$0.00" at bounding box center [347, 207] width 14 height 7
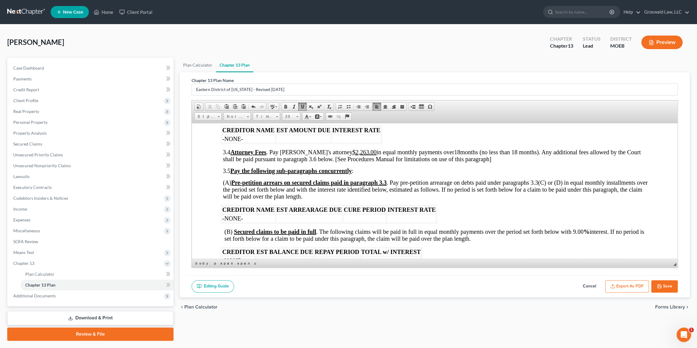
scroll to position [822, 0]
drag, startPoint x: 244, startPoint y: 230, endPoint x: 222, endPoint y: 231, distance: 21.7
click at [222, 222] on td "-NONE-" at bounding box center [249, 218] width 54 height 8
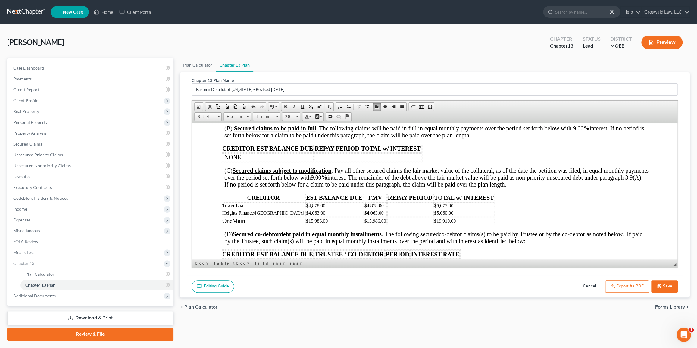
scroll to position [959, 0]
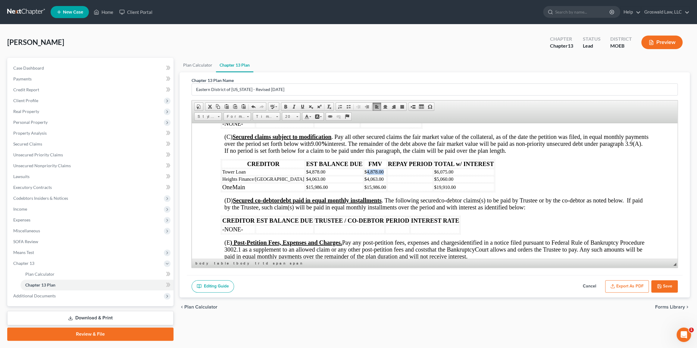
drag, startPoint x: 354, startPoint y: 186, endPoint x: 347, endPoint y: 184, distance: 7.4
click at [364, 175] on td "$4,878.00" at bounding box center [375, 171] width 23 height 7
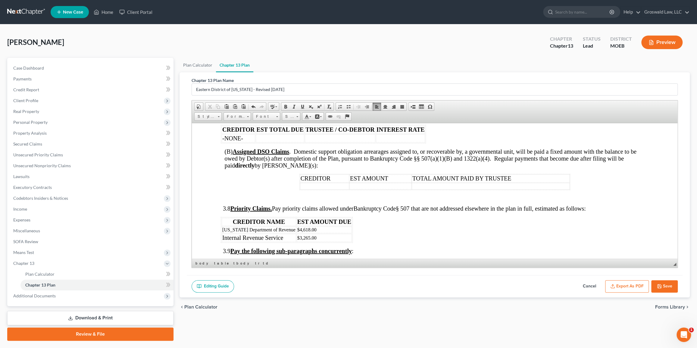
scroll to position [1151, 0]
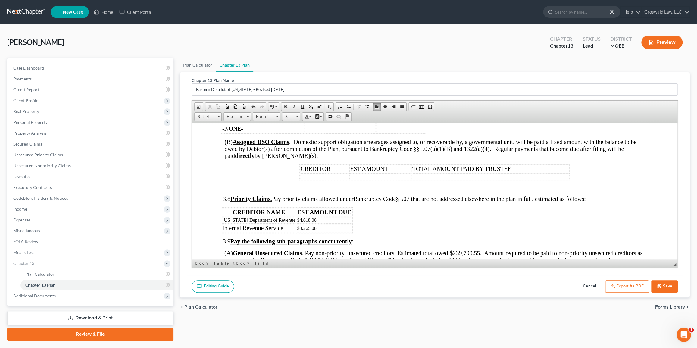
click at [292, 190] on p at bounding box center [436, 187] width 424 height 5
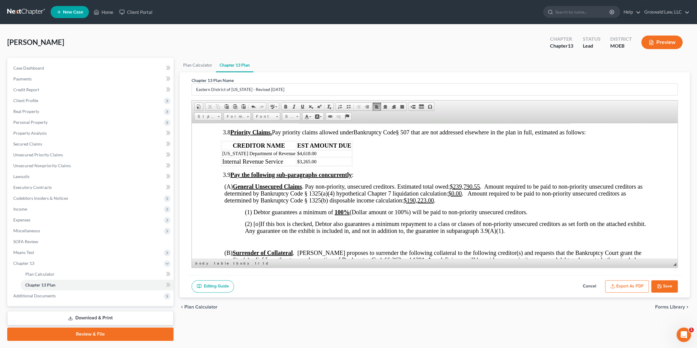
scroll to position [1233, 0]
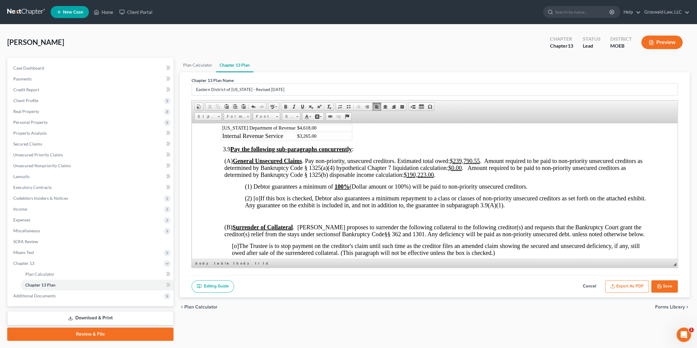
click at [258, 219] on p at bounding box center [435, 215] width 428 height 5
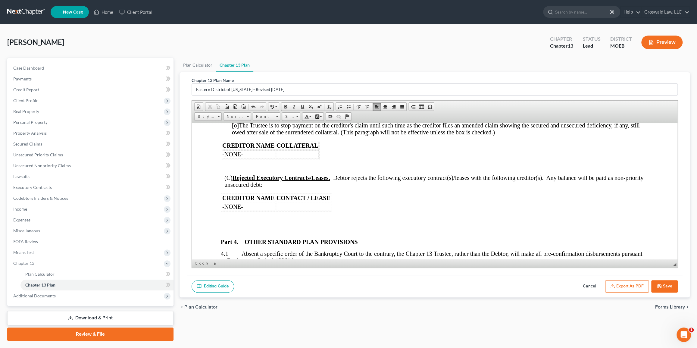
scroll to position [1342, 0]
click at [252, 224] on p at bounding box center [435, 220] width 428 height 7
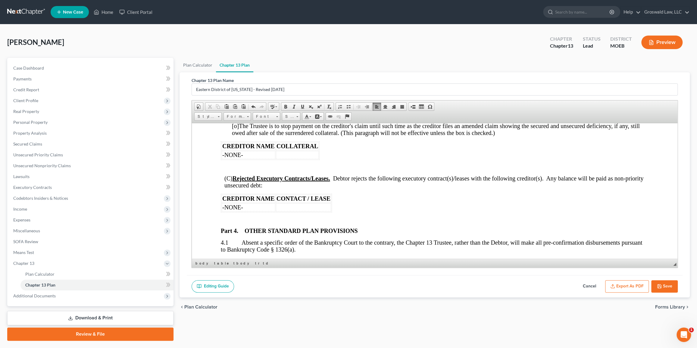
click at [238, 170] on p at bounding box center [440, 167] width 417 height 5
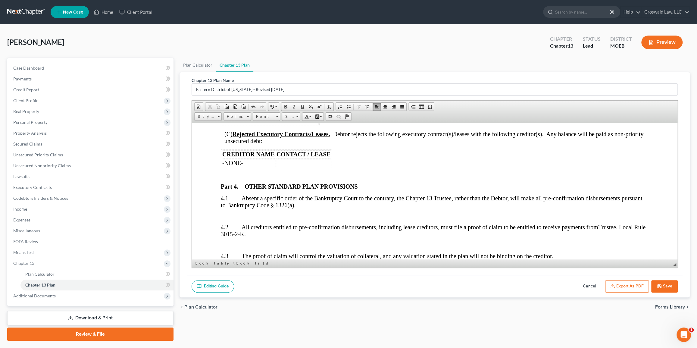
scroll to position [1452, 0]
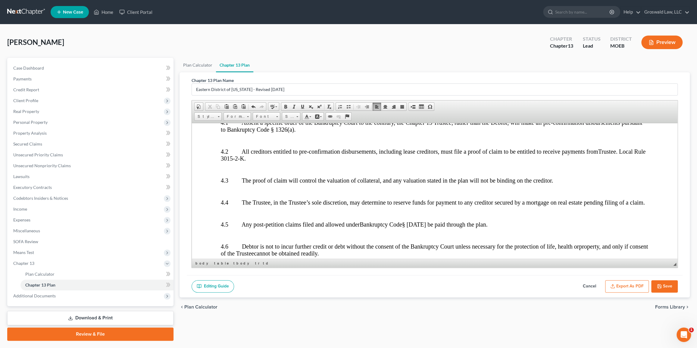
click at [237, 143] on p at bounding box center [435, 140] width 428 height 5
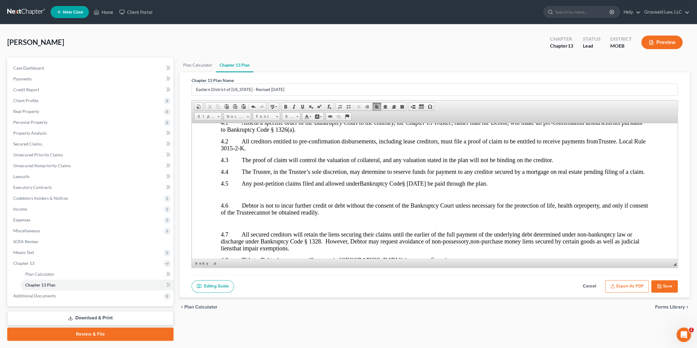
click at [232, 197] on p at bounding box center [435, 194] width 428 height 5
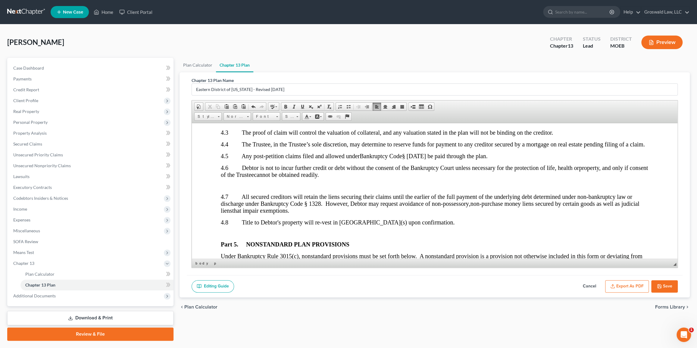
click at [230, 188] on p at bounding box center [435, 185] width 428 height 5
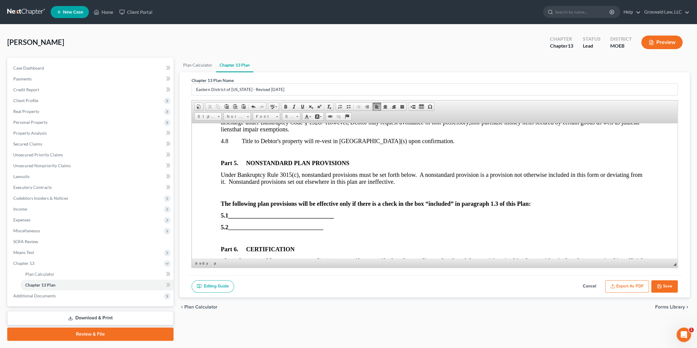
scroll to position [1561, 0]
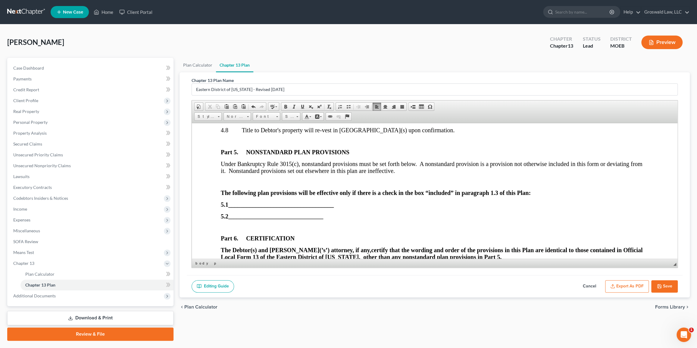
click at [231, 144] on p at bounding box center [435, 140] width 428 height 5
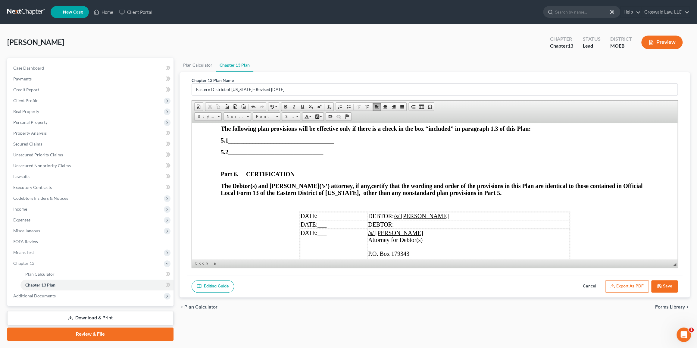
scroll to position [1616, 0]
drag, startPoint x: 281, startPoint y: 198, endPoint x: 201, endPoint y: 180, distance: 82.6
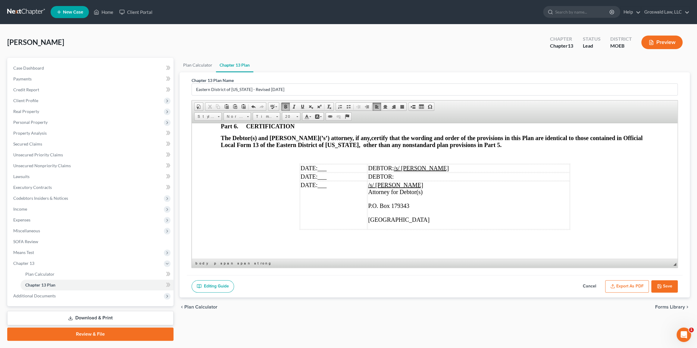
scroll to position [1676, 0]
drag, startPoint x: 324, startPoint y: 168, endPoint x: 316, endPoint y: 168, distance: 8.4
click at [316, 168] on td "DATE: ___" at bounding box center [334, 168] width 68 height 8
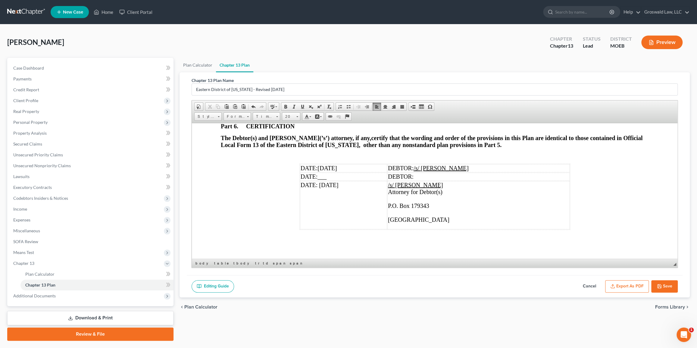
click at [435, 198] on td "/s/ [PERSON_NAME] Attorney for Debtor(s) P.O. Box 179343 ​ [GEOGRAPHIC_DATA]" at bounding box center [478, 205] width 182 height 48
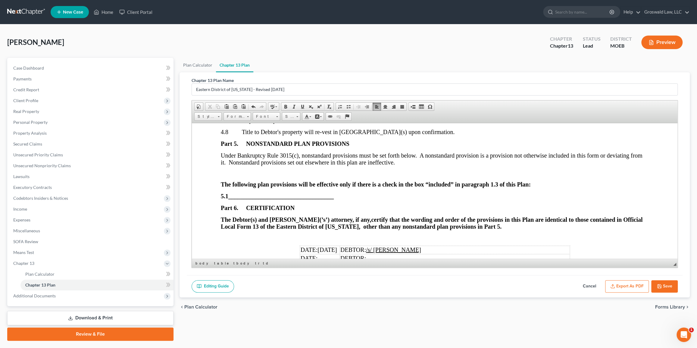
scroll to position [1552, 0]
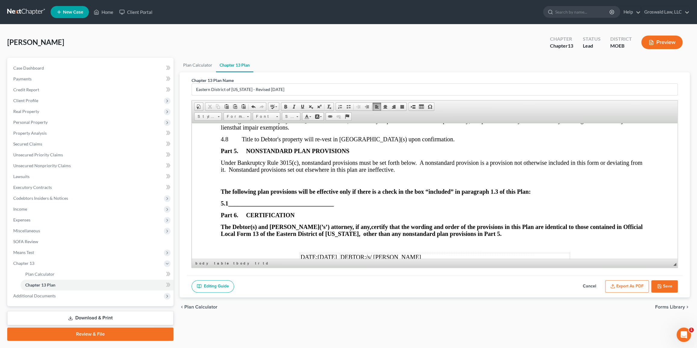
click at [242, 183] on p at bounding box center [435, 180] width 428 height 5
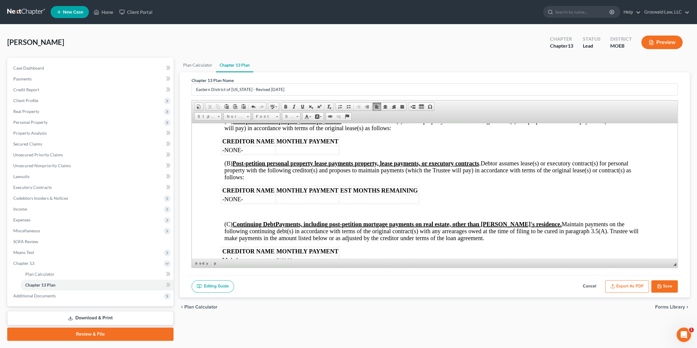
scroll to position [575, 0]
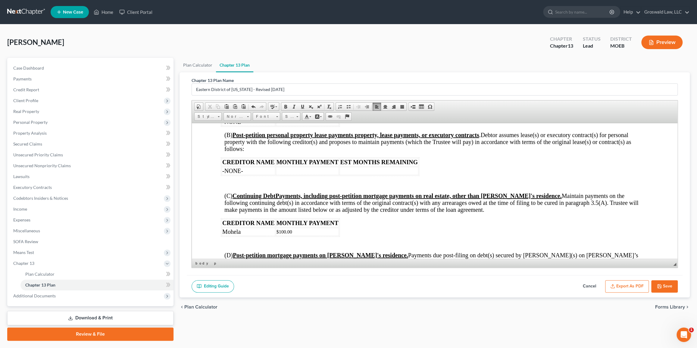
click at [228, 187] on p at bounding box center [435, 184] width 428 height 7
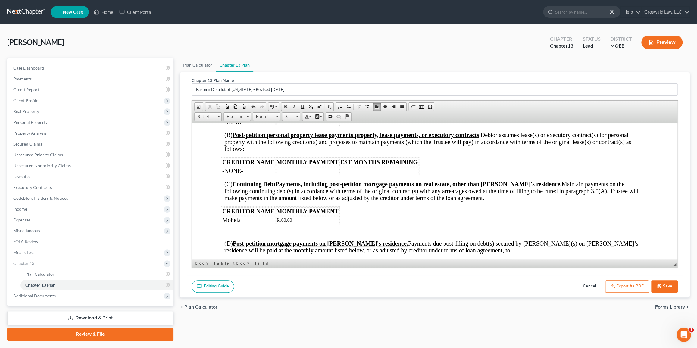
click at [242, 235] on p at bounding box center [435, 232] width 428 height 5
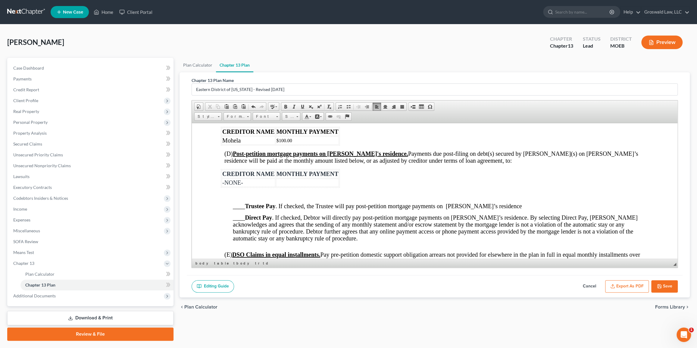
scroll to position [657, 0]
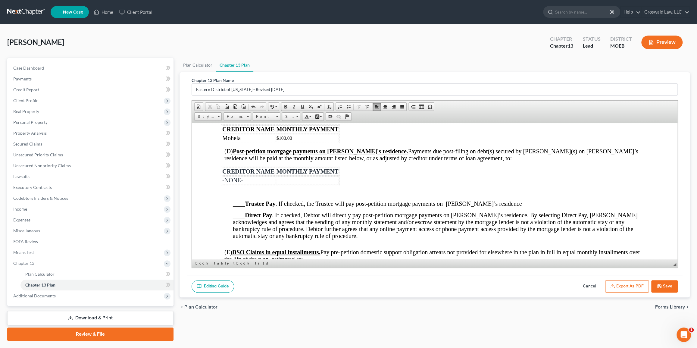
click at [227, 208] on body "L.R. 13 – Rev. [DATE] UNITED STATES BANKRUPTCY COURT EASTERN DISTRICT OF [US_ST…" at bounding box center [435, 331] width 428 height 1673
click at [228, 195] on p at bounding box center [435, 192] width 428 height 5
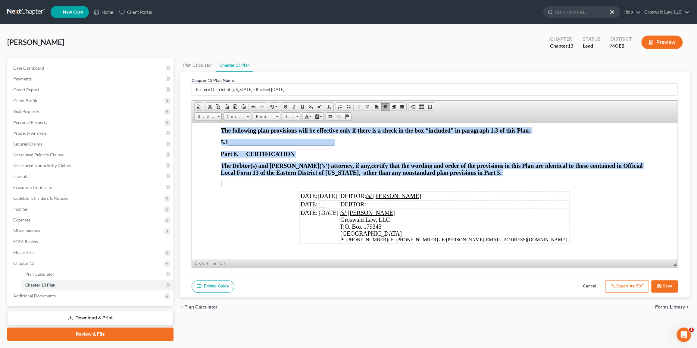
scroll to position [1614, 0]
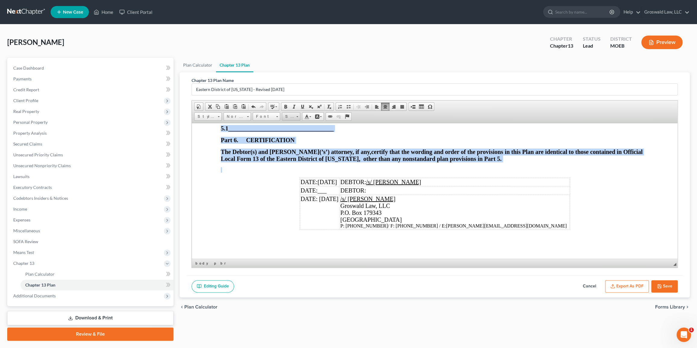
click at [297, 116] on span at bounding box center [298, 116] width 2 height 1
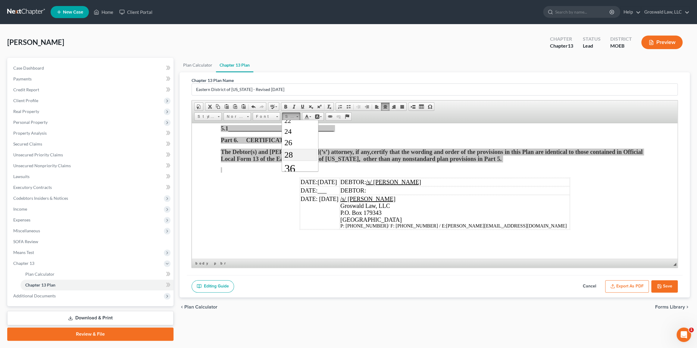
scroll to position [89, 0]
click at [293, 154] on link "28" at bounding box center [300, 153] width 34 height 12
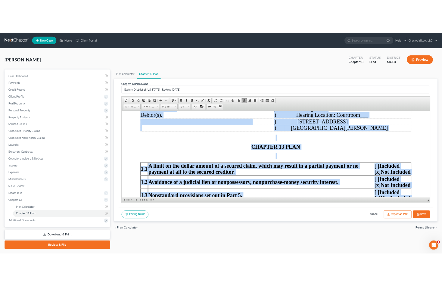
scroll to position [0, 0]
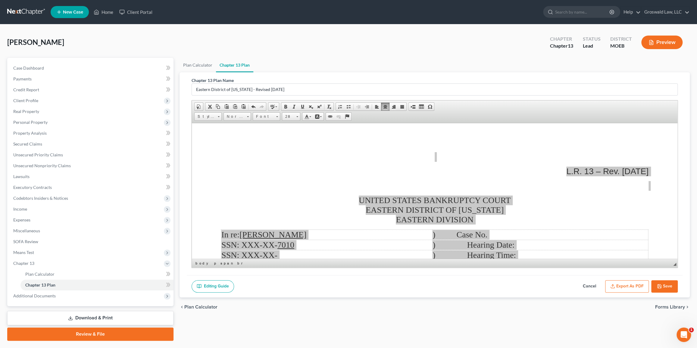
click at [499, 286] on button "Export as PDF" at bounding box center [627, 286] width 44 height 13
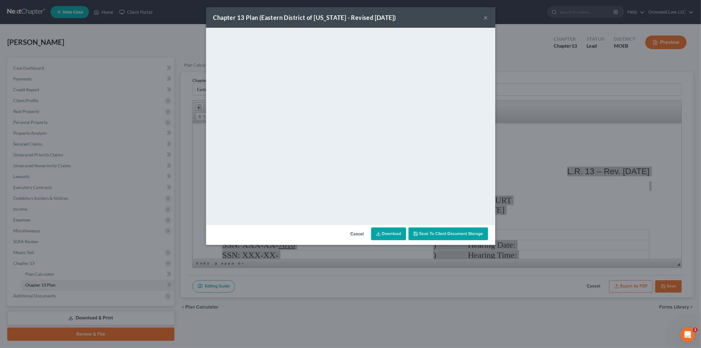
click at [464, 231] on span "Save to Client Document Storage" at bounding box center [452, 233] width 64 height 5
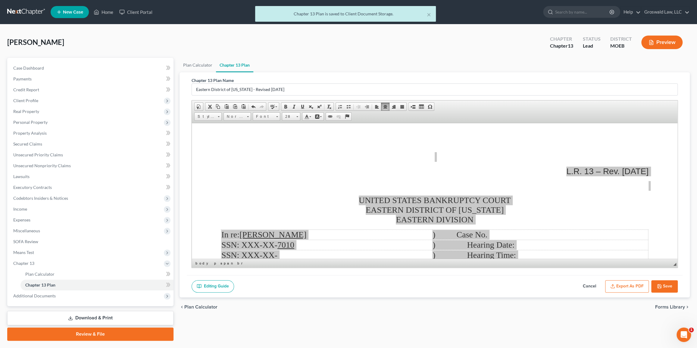
click at [499, 286] on button "Save" at bounding box center [665, 286] width 27 height 13
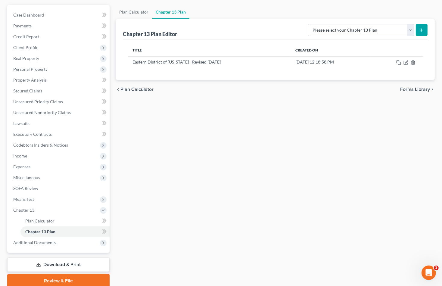
scroll to position [55, 0]
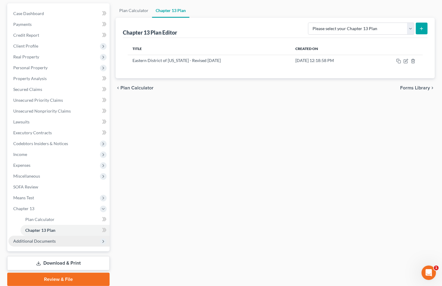
click at [36, 242] on span "Additional Documents" at bounding box center [34, 241] width 42 height 5
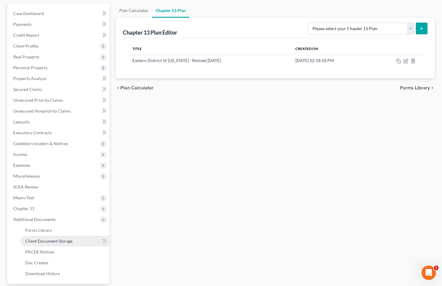
click at [49, 240] on span "Client Document Storage" at bounding box center [48, 241] width 47 height 5
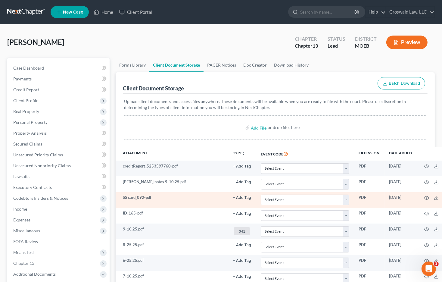
click at [243, 197] on button "+ Add Tag" at bounding box center [242, 198] width 18 height 4
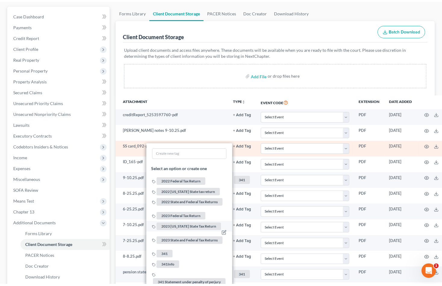
scroll to position [55, 0]
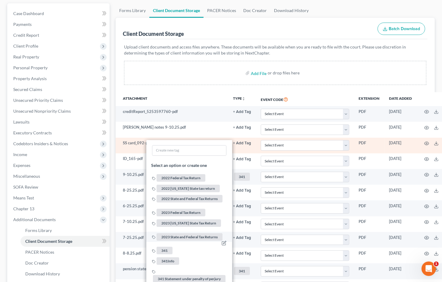
drag, startPoint x: 160, startPoint y: 244, endPoint x: 149, endPoint y: 244, distance: 10.5
click at [159, 247] on span "341" at bounding box center [165, 251] width 16 height 8
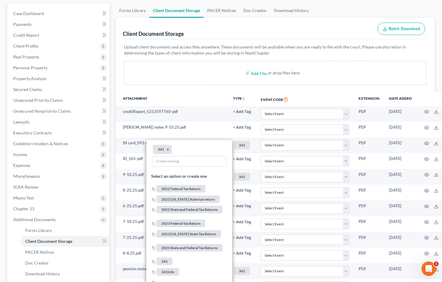
click at [112, 247] on div "Case Dashboard Payments Invoices Payments Payments Credit Report Client Profile" at bounding box center [58, 216] width 108 height 427
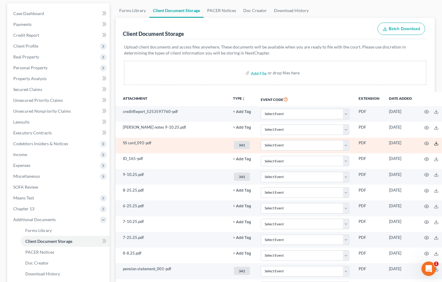
click at [434, 142] on icon at bounding box center [436, 143] width 5 height 5
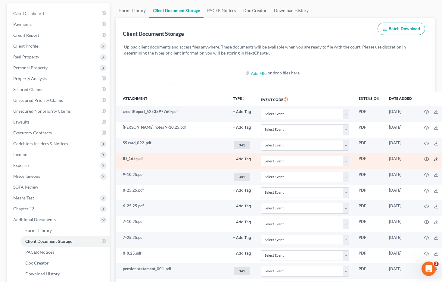
click at [434, 157] on icon at bounding box center [436, 159] width 5 height 5
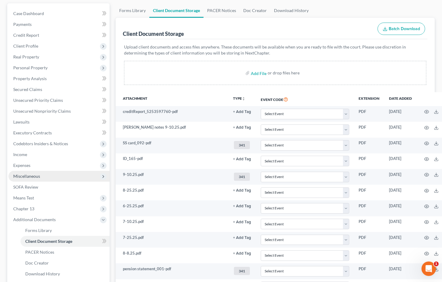
drag, startPoint x: 225, startPoint y: 45, endPoint x: 34, endPoint y: 177, distance: 231.8
click at [225, 45] on p "Upload client documents and access files anywhere. These documents will be avai…" at bounding box center [275, 50] width 303 height 12
click at [31, 165] on span "Expenses" at bounding box center [58, 165] width 101 height 11
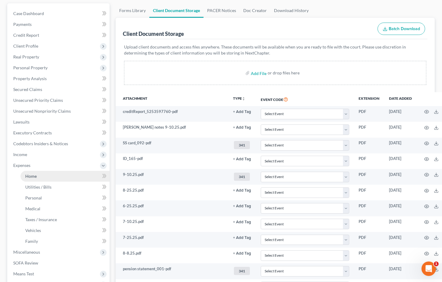
click at [35, 176] on span "Home" at bounding box center [30, 176] width 11 height 5
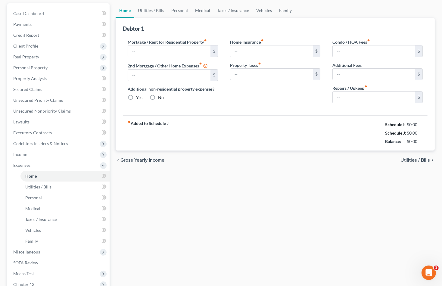
scroll to position [17, 0]
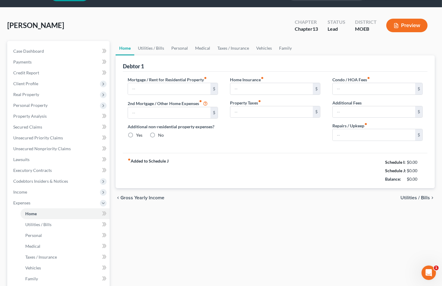
type input "1,400.00"
type input "0.00"
radio input "true"
type input "0.00"
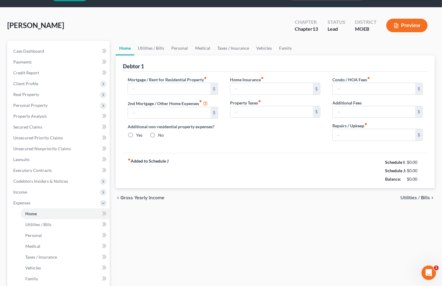
type input "0.00"
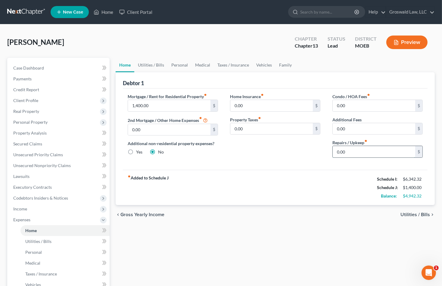
click at [359, 153] on input "0.00" at bounding box center [374, 151] width 83 height 11
type input "180"
click at [148, 63] on link "Utilities / Bills" at bounding box center [150, 65] width 33 height 14
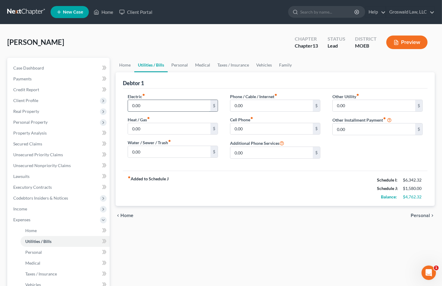
click at [150, 105] on input "0.00" at bounding box center [169, 105] width 83 height 11
type input "150"
type input "100"
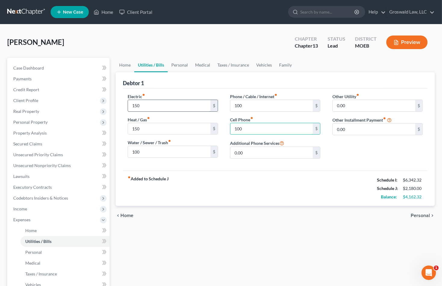
type input "100"
click at [201, 85] on div "Debtor 1" at bounding box center [275, 80] width 305 height 16
click at [181, 68] on link "Personal" at bounding box center [180, 65] width 24 height 14
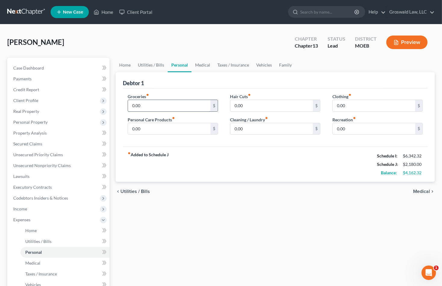
click at [152, 105] on input "0.00" at bounding box center [169, 105] width 83 height 11
type input "500"
type input "100"
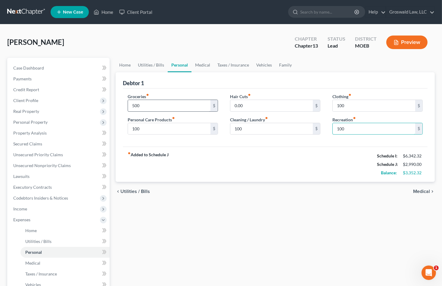
type input "100"
drag, startPoint x: 207, startPoint y: 87, endPoint x: 203, endPoint y: 68, distance: 19.6
click at [205, 80] on div "Debtor 1" at bounding box center [275, 80] width 305 height 16
click at [203, 65] on link "Medical" at bounding box center [203, 65] width 22 height 14
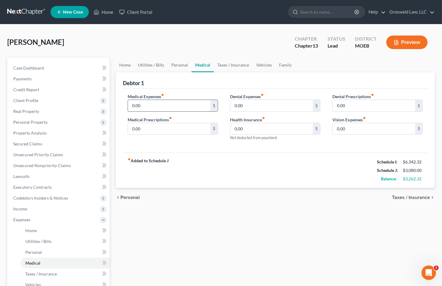
click at [158, 105] on input "0.00" at bounding box center [169, 105] width 83 height 11
type input "150"
click at [228, 65] on link "Taxes / Insurance" at bounding box center [233, 65] width 39 height 14
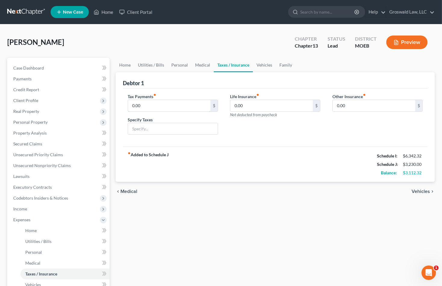
drag, startPoint x: 178, startPoint y: 100, endPoint x: 244, endPoint y: 80, distance: 69.0
click at [178, 100] on input "0.00" at bounding box center [169, 105] width 83 height 11
click at [256, 64] on link "Vehicles" at bounding box center [264, 65] width 23 height 14
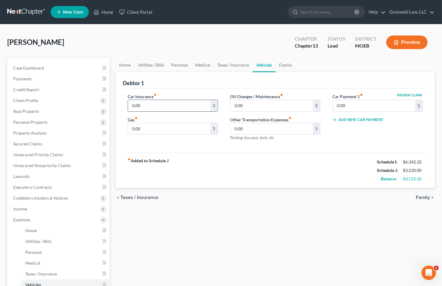
click at [170, 103] on input "0.00" at bounding box center [169, 105] width 83 height 11
type input "200"
type input "250"
click at [281, 63] on link "Family" at bounding box center [286, 65] width 20 height 14
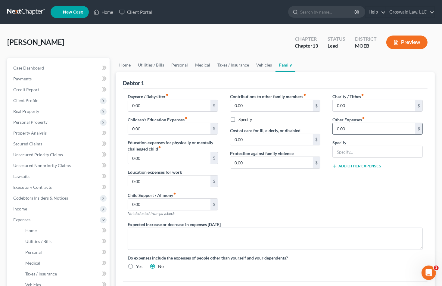
click at [370, 123] on div "0.00 $" at bounding box center [378, 129] width 90 height 12
click at [365, 128] on input "0.00" at bounding box center [374, 128] width 83 height 11
type input "100"
type input "Misc."
drag, startPoint x: 332, startPoint y: 193, endPoint x: 330, endPoint y: 191, distance: 3.3
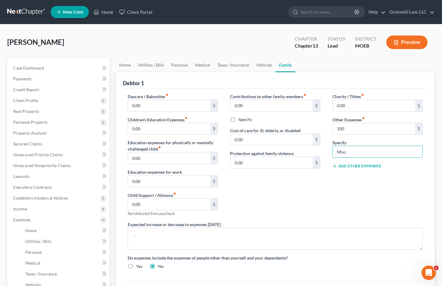
click at [332, 193] on div "Charity / Tithes fiber_manual_record 0.00 $ Other Expenses fiber_manual_record …" at bounding box center [378, 157] width 102 height 128
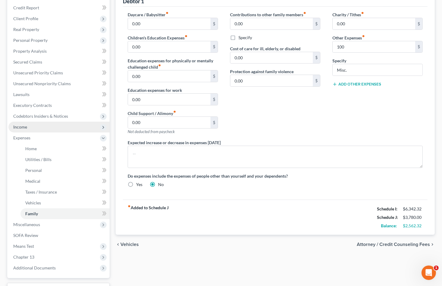
click at [24, 125] on span "Income" at bounding box center [20, 126] width 14 height 5
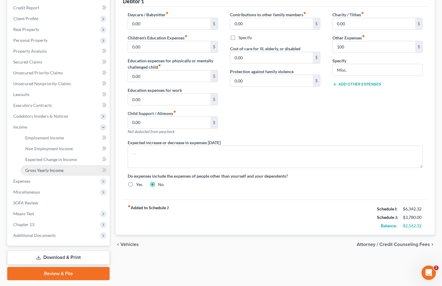
click at [41, 168] on span "Gross Yearly Income" at bounding box center [44, 170] width 38 height 5
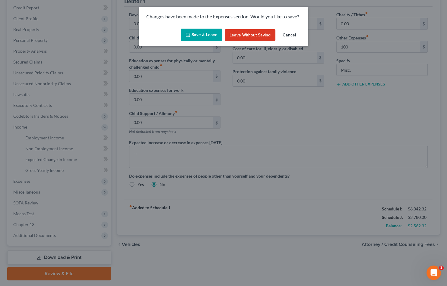
click at [208, 37] on button "Save & Leave" at bounding box center [202, 35] width 42 height 13
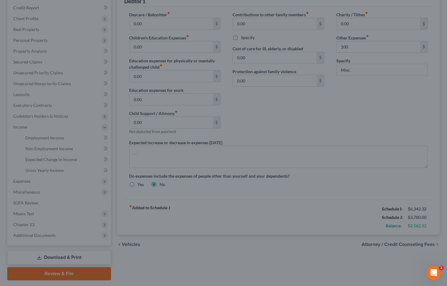
type input "100.00"
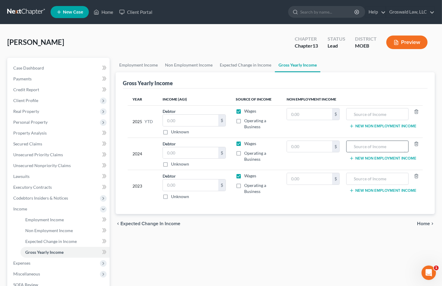
click at [352, 147] on input "text" at bounding box center [377, 146] width 55 height 11
type input "Pension"
click at [378, 175] on input "text" at bounding box center [377, 178] width 55 height 11
type input "Pension"
click at [363, 112] on input "text" at bounding box center [377, 113] width 55 height 11
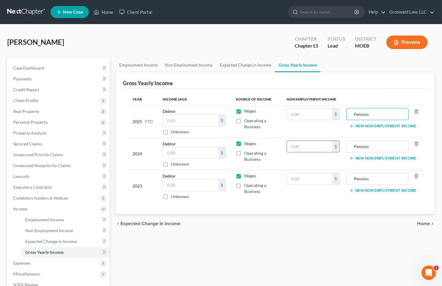
type input "Pension"
click at [323, 151] on input "text" at bounding box center [309, 146] width 45 height 11
type input "30,720"
click at [320, 173] on input "text" at bounding box center [309, 178] width 45 height 11
type input "30,720"
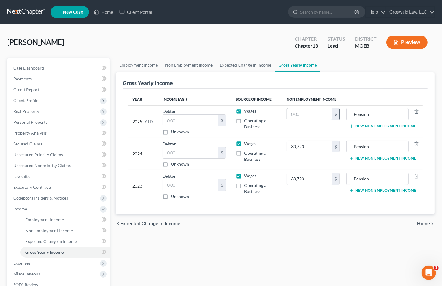
click at [316, 115] on input "text" at bounding box center [309, 113] width 45 height 11
click at [321, 115] on input "text" at bounding box center [309, 113] width 45 height 11
type input "25,610"
drag, startPoint x: 227, startPoint y: 254, endPoint x: 88, endPoint y: 228, distance: 141.7
click at [225, 253] on div "Employment Income Non Employment Income Expected Change in Income Gross Yearly …" at bounding box center [275, 210] width 325 height 305
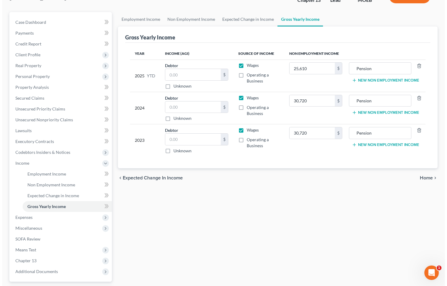
scroll to position [98, 0]
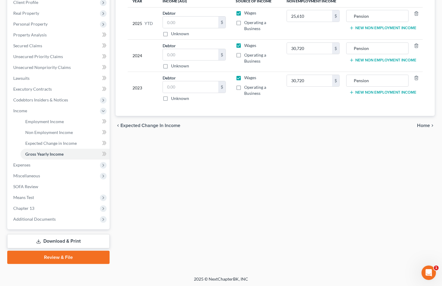
drag, startPoint x: 35, startPoint y: 218, endPoint x: 43, endPoint y: 226, distance: 11.5
click at [35, 218] on span "Additional Documents" at bounding box center [34, 219] width 42 height 5
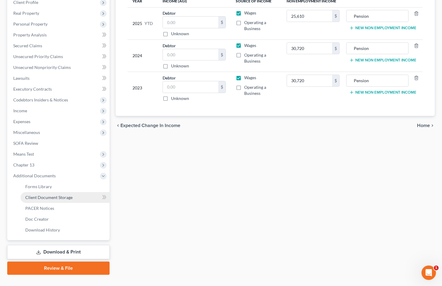
click at [54, 197] on span "Client Document Storage" at bounding box center [48, 197] width 47 height 5
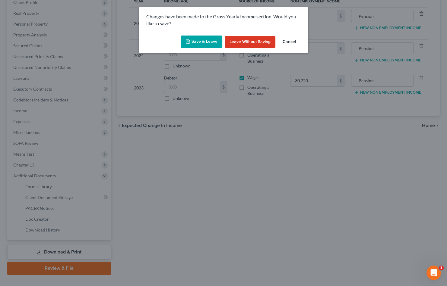
click at [200, 43] on button "Save & Leave" at bounding box center [202, 42] width 42 height 13
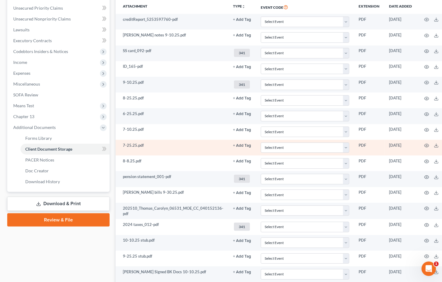
scroll to position [219, 0]
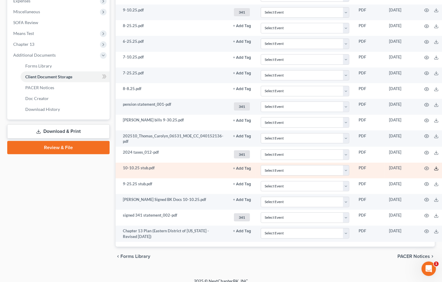
click at [434, 167] on icon at bounding box center [436, 168] width 5 height 5
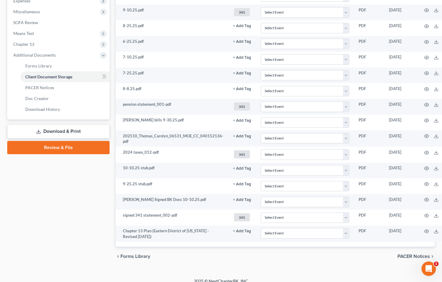
click at [250, 256] on div "chevron_left Forms Library PACER Notices chevron_right" at bounding box center [275, 256] width 319 height 19
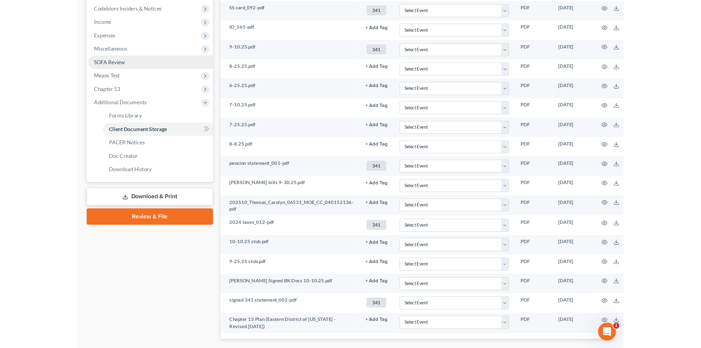
scroll to position [137, 0]
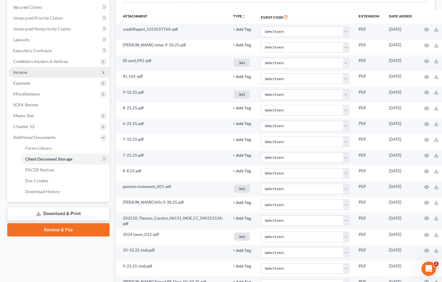
click at [34, 74] on span "Income" at bounding box center [58, 72] width 101 height 11
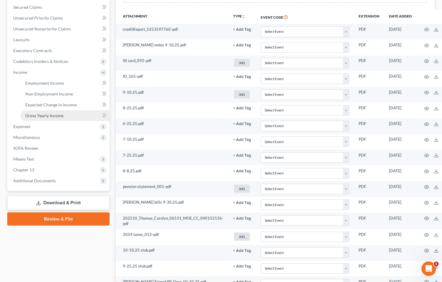
click at [42, 113] on span "Gross Yearly Income" at bounding box center [44, 115] width 38 height 5
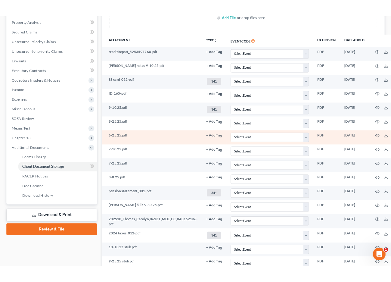
scroll to position [192, 0]
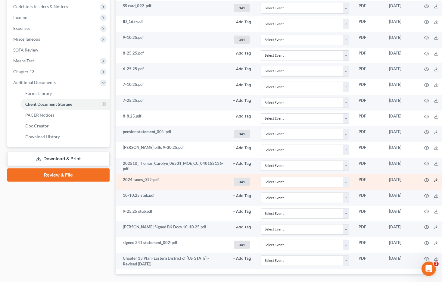
click at [434, 180] on icon at bounding box center [436, 180] width 5 height 5
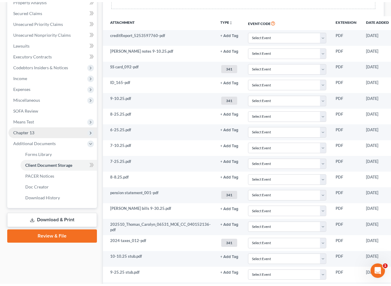
scroll to position [82, 0]
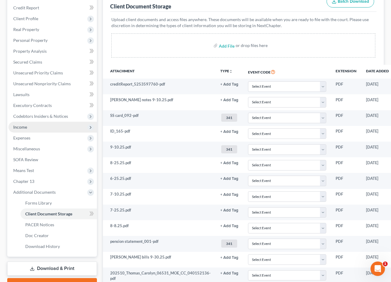
click at [31, 127] on span "Income" at bounding box center [52, 127] width 89 height 11
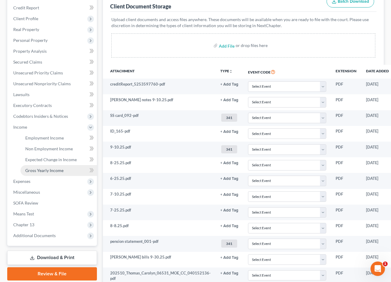
click at [52, 168] on span "Gross Yearly Income" at bounding box center [44, 170] width 38 height 5
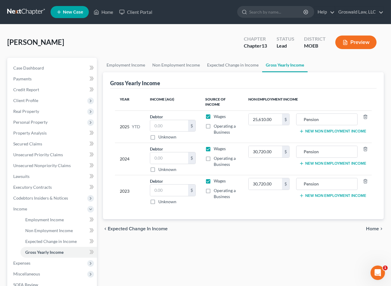
drag, startPoint x: 181, startPoint y: 244, endPoint x: 180, endPoint y: 236, distance: 8.6
click at [181, 244] on div "Employment Income Non Employment Income Expected Change in Income Gross Yearly …" at bounding box center [243, 210] width 287 height 305
click at [167, 159] on input "text" at bounding box center [169, 157] width 38 height 11
type input "42,877"
click at [279, 152] on input "30,720.00" at bounding box center [265, 151] width 33 height 11
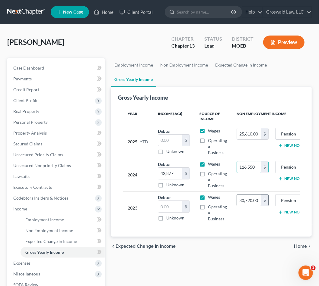
type input "116,550"
click at [247, 201] on input "30,720.00" at bounding box center [249, 200] width 24 height 11
type input "0"
click at [222, 249] on div "chevron_left Expected Change in Income Home chevron_right" at bounding box center [211, 246] width 201 height 19
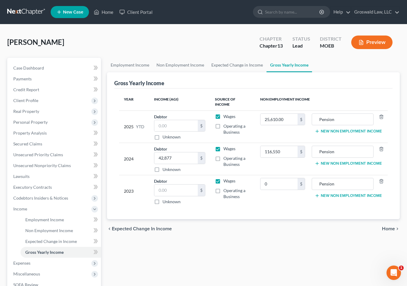
click at [162, 199] on label "Unknown" at bounding box center [171, 202] width 18 height 6
click at [165, 199] on input "Unknown" at bounding box center [167, 201] width 4 height 4
checkbox input "true"
type input "0.00"
drag, startPoint x: 250, startPoint y: 265, endPoint x: 245, endPoint y: 250, distance: 15.9
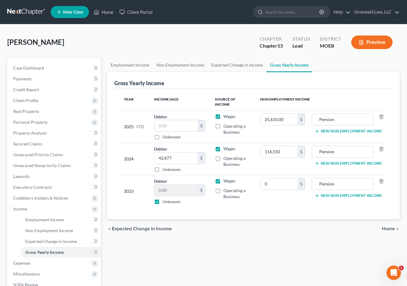
click at [250, 260] on div "Employment Income Non Employment Income Expected Change in Income Gross Yearly …" at bounding box center [253, 210] width 299 height 305
click at [174, 121] on input "text" at bounding box center [175, 125] width 43 height 11
type input "46,403.23"
click at [291, 250] on div "Employment Income Non Employment Income Expected Change in Income Gross Yearly …" at bounding box center [253, 210] width 299 height 305
drag, startPoint x: 292, startPoint y: 253, endPoint x: 292, endPoint y: 249, distance: 4.5
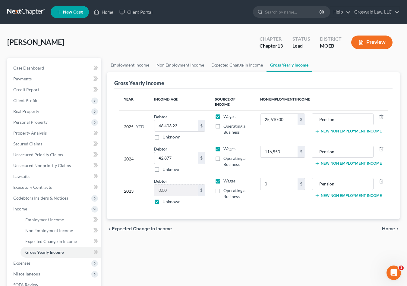
click at [292, 252] on div "Employment Income Non Employment Income Expected Change in Income Gross Yearly …" at bounding box center [253, 210] width 299 height 305
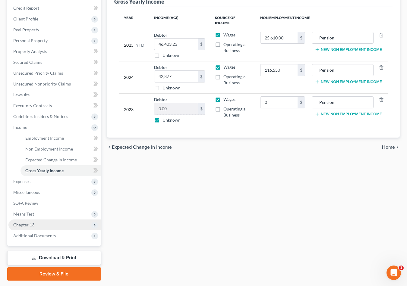
scroll to position [82, 0]
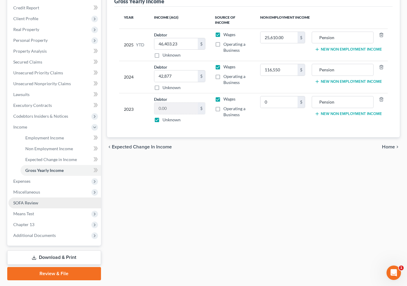
click at [28, 203] on span "SOFA Review" at bounding box center [25, 202] width 25 height 5
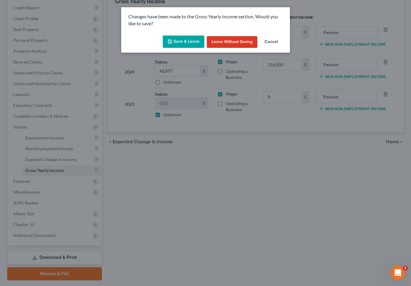
click at [178, 45] on button "Save & Leave" at bounding box center [184, 42] width 42 height 13
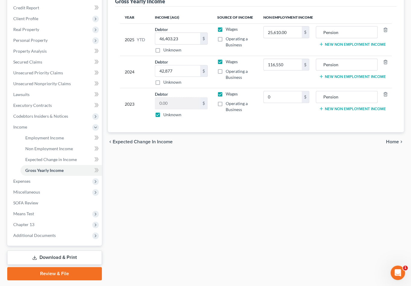
type input "116,550.00"
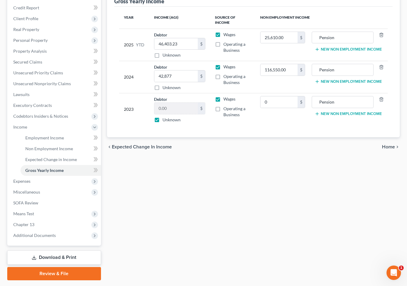
type input "0.00"
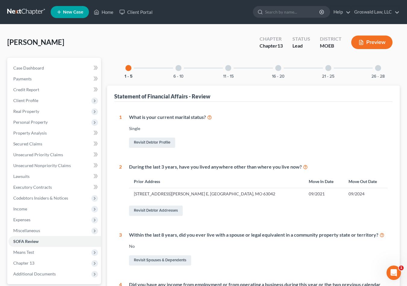
click at [282, 66] on div "16 - 20" at bounding box center [278, 68] width 20 height 20
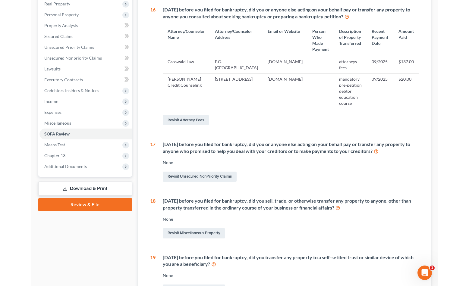
scroll to position [109, 0]
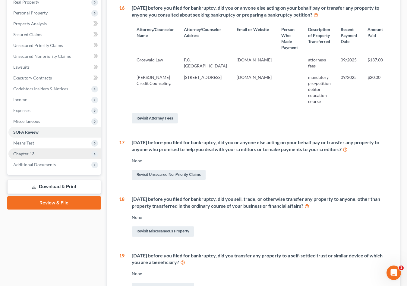
click at [28, 155] on span "Chapter 13" at bounding box center [23, 153] width 21 height 5
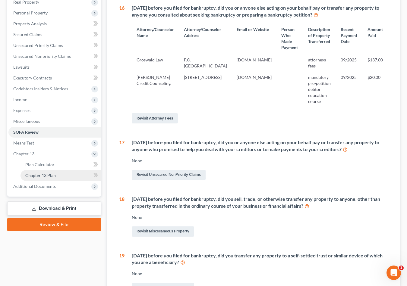
click at [43, 175] on span "Chapter 13 Plan" at bounding box center [40, 175] width 30 height 5
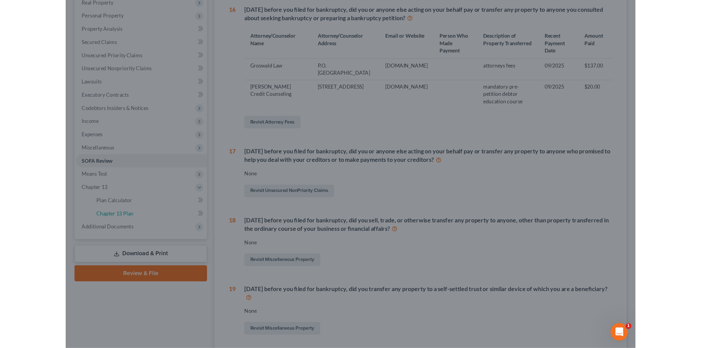
scroll to position [93, 0]
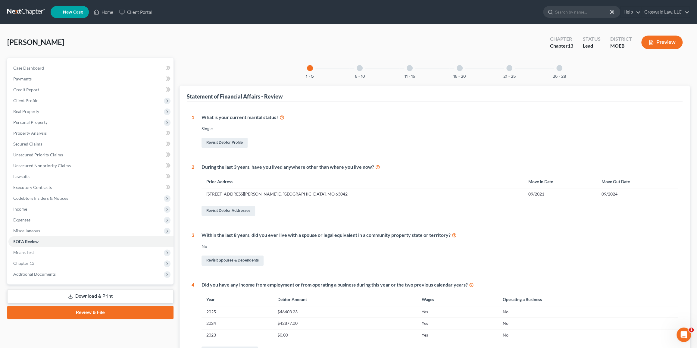
click at [661, 41] on button "Preview" at bounding box center [662, 43] width 41 height 14
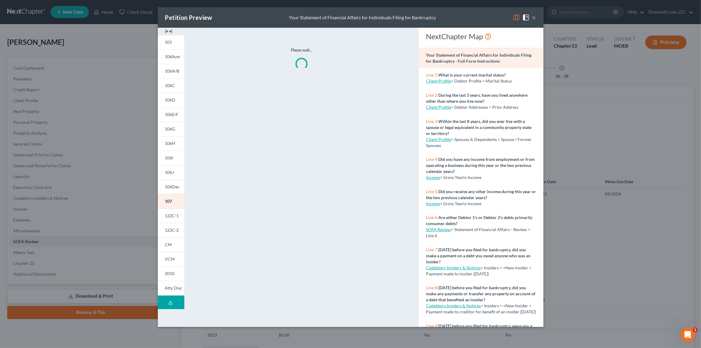
click at [167, 28] on img at bounding box center [168, 31] width 7 height 7
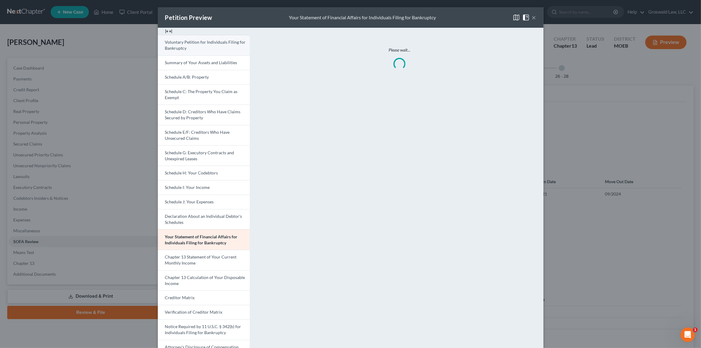
click at [183, 47] on span "Voluntary Petition for Individuals Filing for Bankruptcy" at bounding box center [205, 44] width 81 height 11
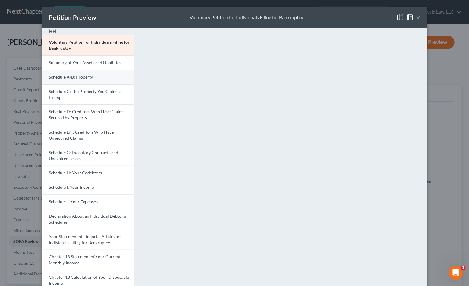
click at [77, 77] on span "Schedule A/B: Property" at bounding box center [71, 76] width 44 height 5
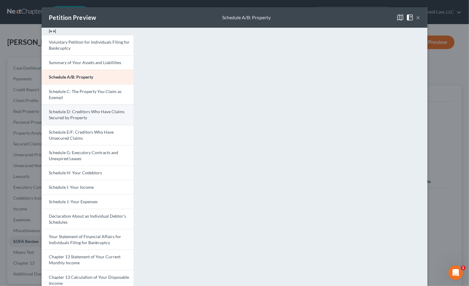
click at [79, 115] on span "Schedule D: Creditors Who Have Claims Secured by Property" at bounding box center [87, 114] width 76 height 11
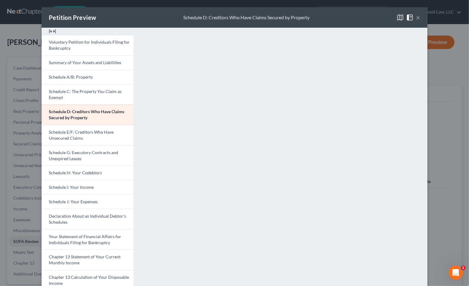
click at [417, 16] on button "×" at bounding box center [418, 17] width 4 height 7
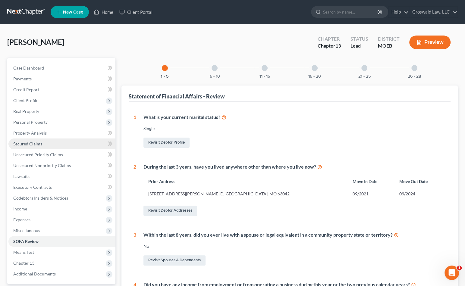
click at [43, 141] on link "Secured Claims" at bounding box center [61, 144] width 107 height 11
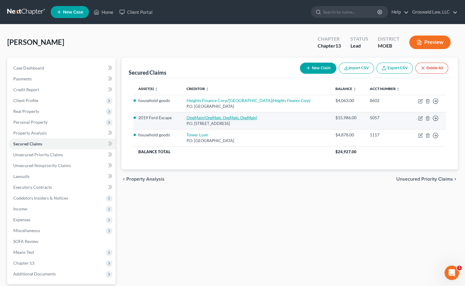
click at [218, 116] on icon "(OneMain, OneMain, OneMain)" at bounding box center [230, 117] width 53 height 5
select select "15"
select select "2"
select select "0"
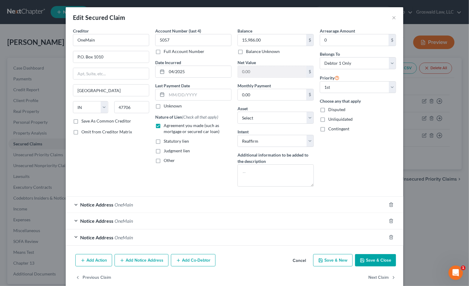
drag, startPoint x: 161, startPoint y: 162, endPoint x: 149, endPoint y: 135, distance: 29.4
click at [164, 162] on label "Other" at bounding box center [169, 161] width 11 height 6
click at [166, 162] on input "Other" at bounding box center [168, 160] width 4 height 4
checkbox input "true"
drag, startPoint x: 156, startPoint y: 124, endPoint x: 160, endPoint y: 146, distance: 22.4
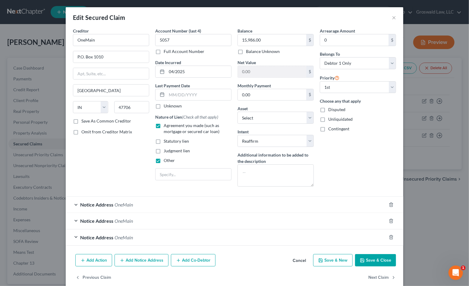
click at [164, 126] on label "Agreement you made (such as mortgage or secured car loan)" at bounding box center [198, 129] width 68 height 12
click at [166, 126] on input "Agreement you made (such as mortgage or secured car loan)" at bounding box center [168, 125] width 4 height 4
checkbox input "false"
click at [165, 177] on input "text" at bounding box center [194, 174] width 76 height 11
type input "Non-PMSI"
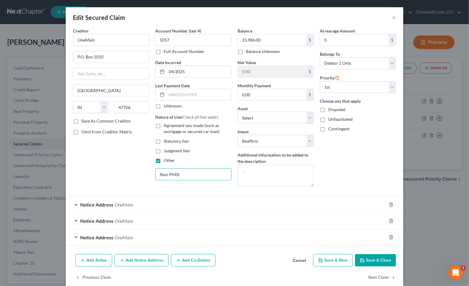
click at [383, 259] on button "Save & Close" at bounding box center [375, 260] width 41 height 13
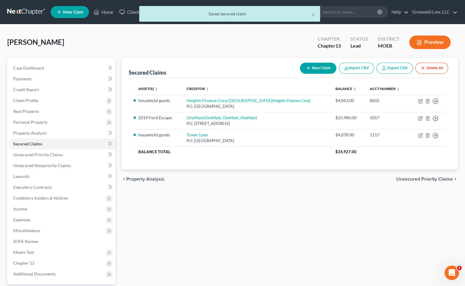
click at [436, 36] on button "Preview" at bounding box center [429, 43] width 41 height 14
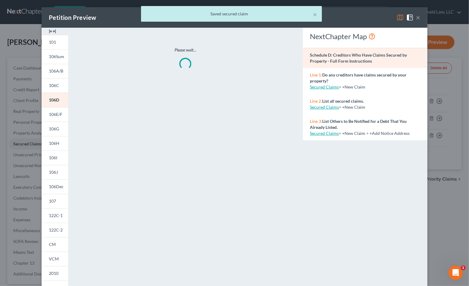
click at [49, 30] on img at bounding box center [52, 31] width 7 height 7
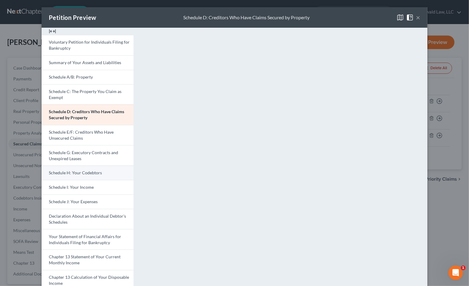
scroll to position [27, 0]
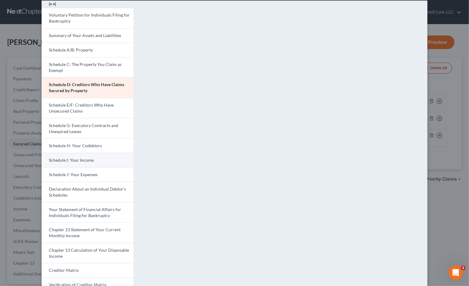
click at [83, 162] on span "Schedule I: Your Income" at bounding box center [71, 160] width 45 height 5
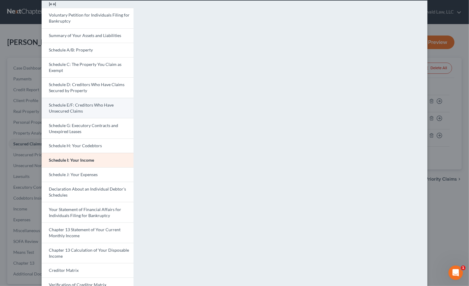
click at [81, 105] on span "Schedule E/F: Creditors Who Have Unsecured Claims" at bounding box center [81, 107] width 65 height 11
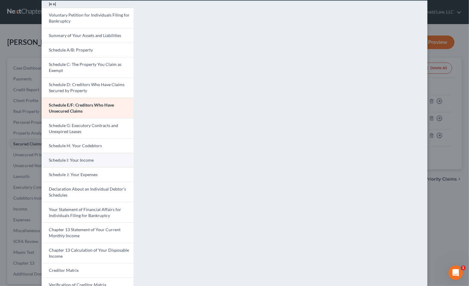
click at [74, 157] on link "Schedule I: Your Income" at bounding box center [88, 160] width 92 height 14
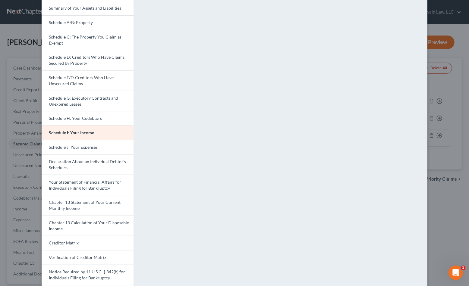
scroll to position [82, 0]
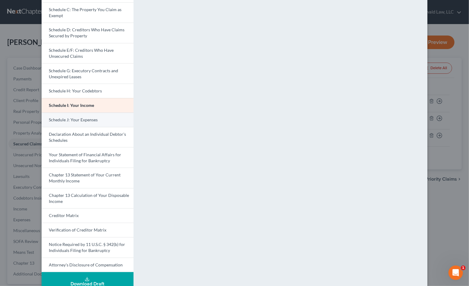
click at [82, 119] on span "Schedule J: Your Expenses" at bounding box center [73, 119] width 49 height 5
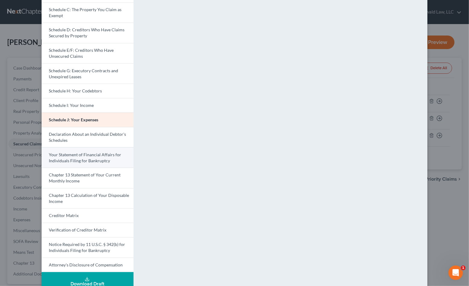
click at [83, 158] on span "Your Statement of Financial Affairs for Individuals Filing for Bankruptcy" at bounding box center [85, 157] width 72 height 11
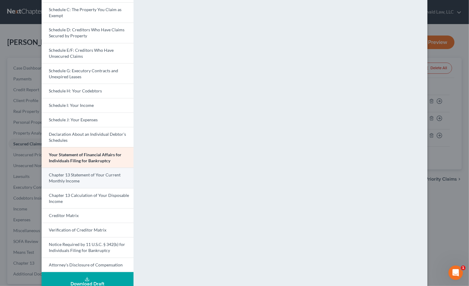
click at [89, 180] on link "Chapter 13 Statement of Your Current Monthly Income" at bounding box center [88, 178] width 92 height 20
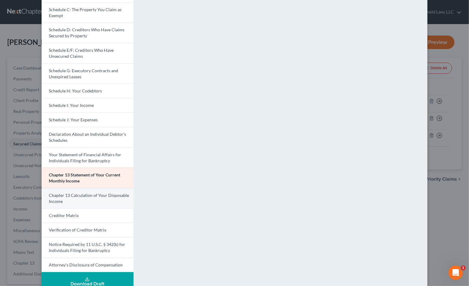
click at [76, 199] on link "Chapter 13 Calculation of Your Disposable Income" at bounding box center [88, 198] width 92 height 20
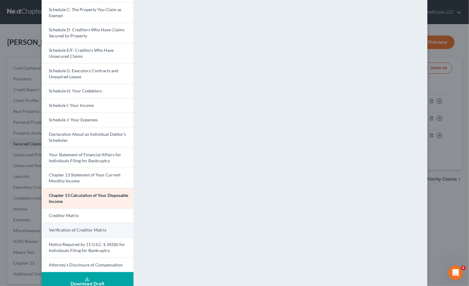
click at [80, 228] on span "Verification of Creditor Matrix" at bounding box center [78, 230] width 58 height 5
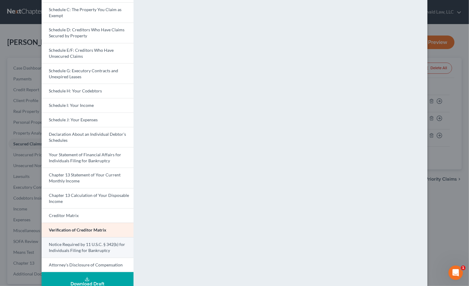
click at [85, 250] on span "Notice Required by 11 U.S.C. § 342(b) for Individuals Filing for Bankruptcy" at bounding box center [87, 247] width 76 height 11
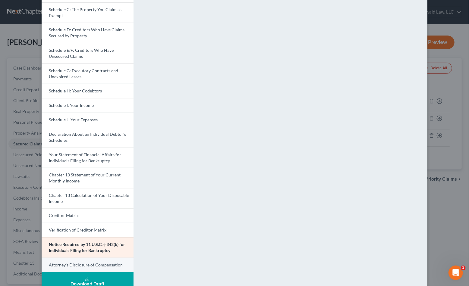
click at [87, 268] on link "Attorney's Disclosure of Compensation" at bounding box center [88, 265] width 92 height 15
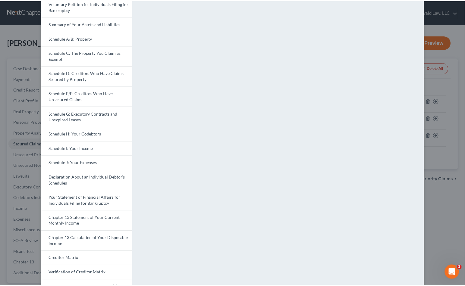
scroll to position [0, 0]
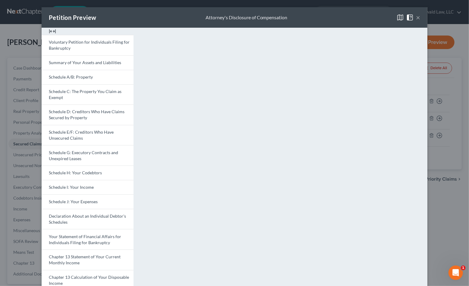
click at [416, 18] on button "×" at bounding box center [418, 17] width 4 height 7
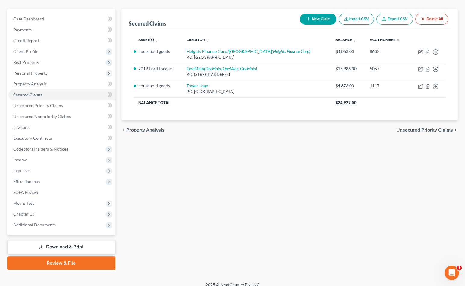
scroll to position [55, 0]
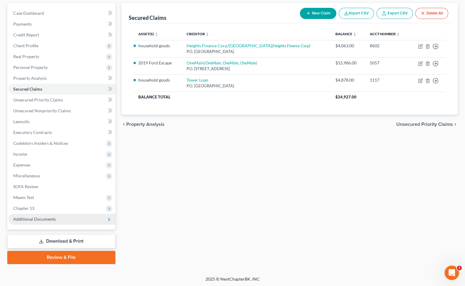
click at [32, 219] on span "Additional Documents" at bounding box center [34, 219] width 42 height 5
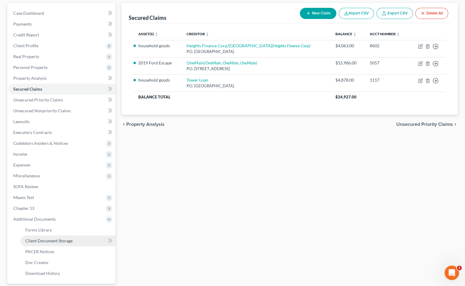
click at [42, 242] on span "Client Document Storage" at bounding box center [48, 240] width 47 height 5
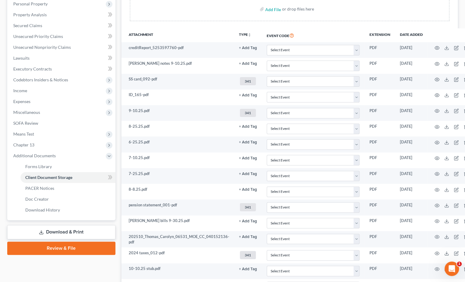
scroll to position [192, 0]
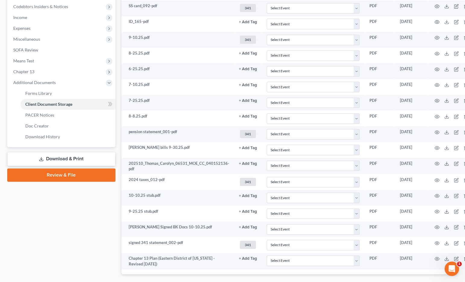
click at [68, 159] on link "Download & Print" at bounding box center [61, 159] width 108 height 14
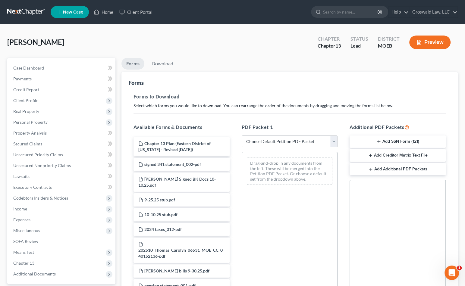
click at [404, 141] on button "Add SSN Form (121)" at bounding box center [398, 142] width 96 height 13
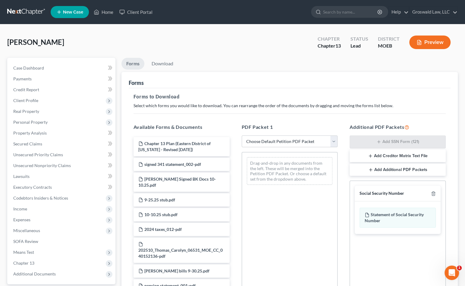
click at [274, 86] on div "Forms" at bounding box center [290, 80] width 322 height 16
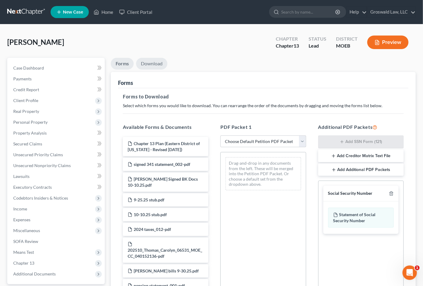
click at [148, 63] on link "Download" at bounding box center [151, 64] width 31 height 12
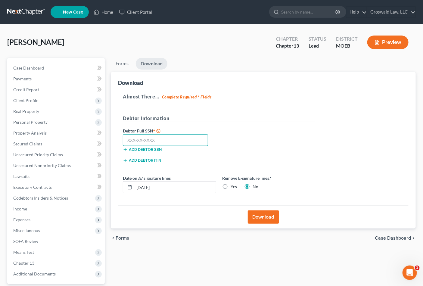
drag, startPoint x: 169, startPoint y: 142, endPoint x: 173, endPoint y: 134, distance: 8.8
click at [170, 142] on input "text" at bounding box center [165, 140] width 85 height 12
type input "430-31-7010"
click at [264, 214] on button "Download" at bounding box center [263, 217] width 31 height 13
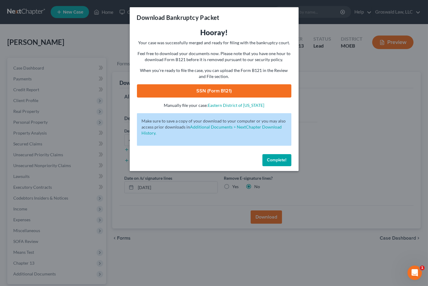
click at [225, 92] on link "SSN (Form B121)" at bounding box center [214, 90] width 154 height 13
click at [271, 163] on button "Complete!" at bounding box center [276, 160] width 29 height 12
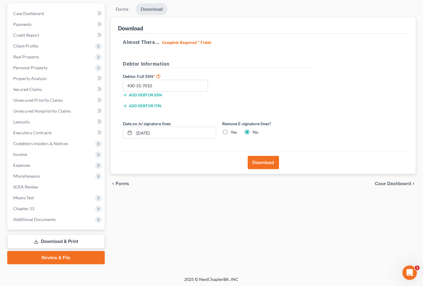
scroll to position [55, 0]
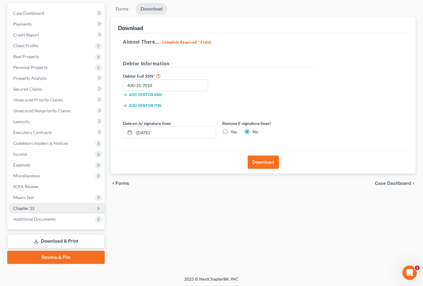
click at [46, 209] on span "Chapter 13" at bounding box center [56, 208] width 96 height 11
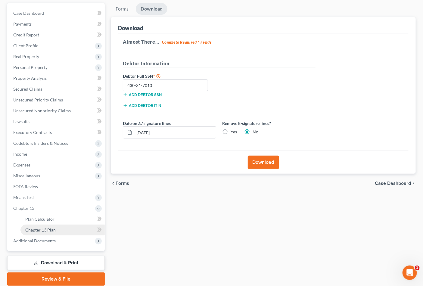
click at [51, 228] on span "Chapter 13 Plan" at bounding box center [40, 230] width 30 height 5
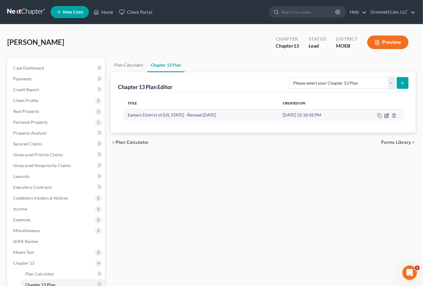
click at [388, 115] on icon "button" at bounding box center [387, 115] width 5 height 5
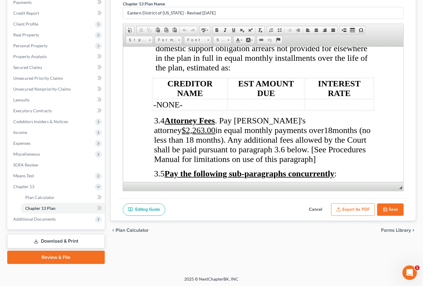
scroll to position [1616, 0]
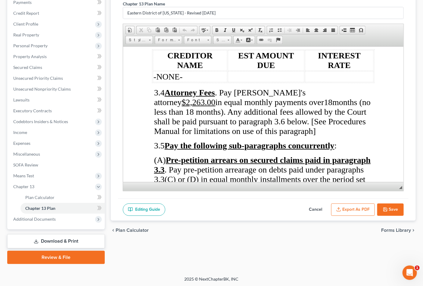
click at [316, 206] on button "Cancel" at bounding box center [316, 210] width 27 height 13
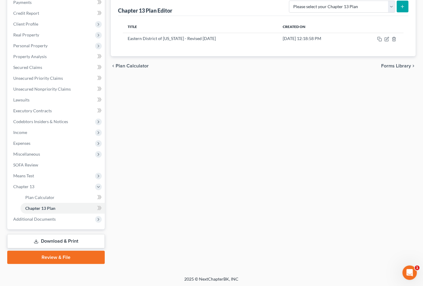
click at [55, 260] on link "Review & File" at bounding box center [56, 257] width 98 height 13
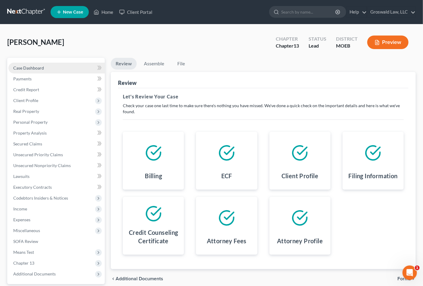
click at [24, 70] on link "Case Dashboard" at bounding box center [56, 68] width 96 height 11
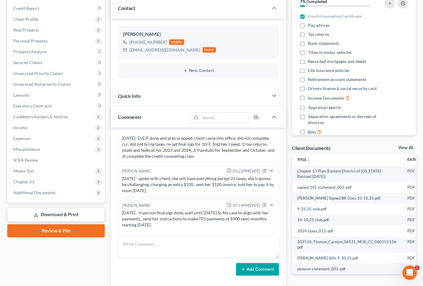
scroll to position [82, 0]
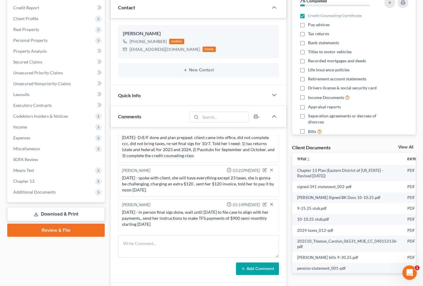
click at [66, 233] on link "Review & File" at bounding box center [56, 230] width 98 height 13
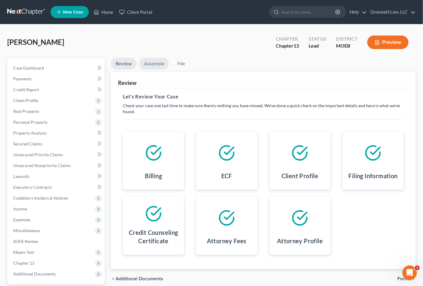
click at [157, 64] on link "Assemble" at bounding box center [154, 64] width 30 height 12
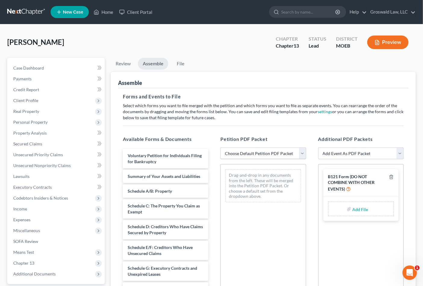
click at [262, 155] on select "Choose Default Petition PDF Packet Complete Bankruptcy Petition (all forms and …" at bounding box center [264, 154] width 86 height 12
select select "0"
click at [221, 148] on select "Choose Default Petition PDF Packet Complete Bankruptcy Petition (all forms and …" at bounding box center [264, 154] width 86 height 12
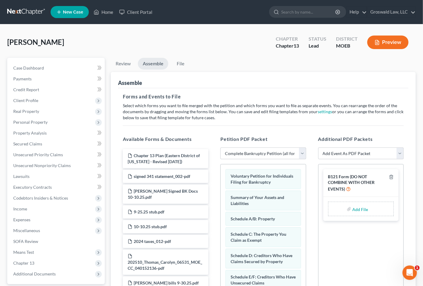
click at [361, 209] on input "file" at bounding box center [360, 209] width 14 height 11
type input "C:\fakepath\CAROLYN THOMAS FORM 121.pdf"
click at [347, 151] on select "Add Event As PDF Packet Amended List of Creditors and Verification of Matrix Am…" at bounding box center [362, 154] width 86 height 12
select select "9"
click at [319, 148] on select "Add Event As PDF Packet Amended List of Creditors and Verification of Matrix Am…" at bounding box center [362, 154] width 86 height 12
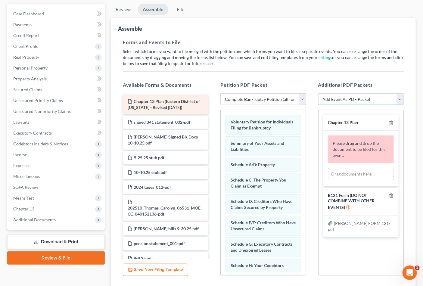
scroll to position [55, 0]
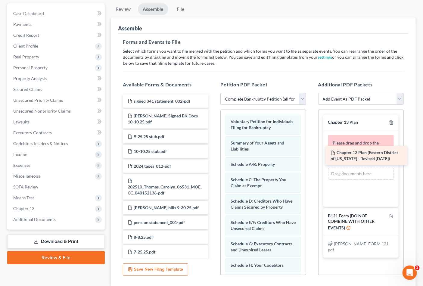
drag, startPoint x: 148, startPoint y: 104, endPoint x: 351, endPoint y: 156, distance: 209.5
click at [213, 156] on div "Chapter 13 Plan (Eastern District of Missouri - Revised 6/01/25) Chapter 13 Pla…" at bounding box center [165, 236] width 95 height 282
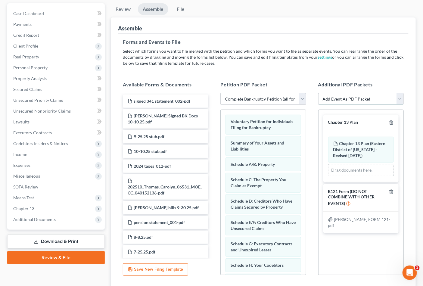
click at [355, 98] on select "Add Event As PDF Packet Amended List of Creditors and Verification of Matrix Am…" at bounding box center [362, 99] width 86 height 12
select select "6"
click at [319, 93] on select "Add Event As PDF Packet Amended List of Creditors and Verification of Matrix Am…" at bounding box center [362, 99] width 86 height 12
select select
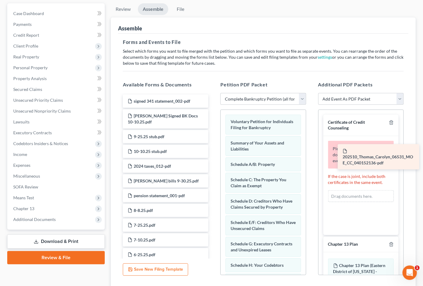
drag, startPoint x: 146, startPoint y: 189, endPoint x: 358, endPoint y: 159, distance: 213.7
click at [213, 160] on div "202510_Thomas_Carolyn_06531_MOE_CC_040152136-pdf signed 341 statement_002-pdf C…" at bounding box center [165, 223] width 95 height 256
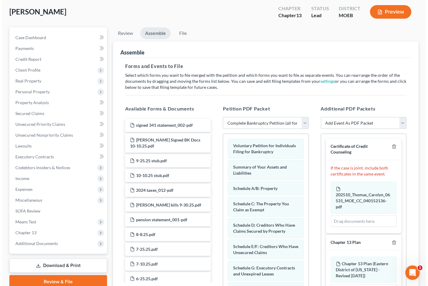
scroll to position [0, 0]
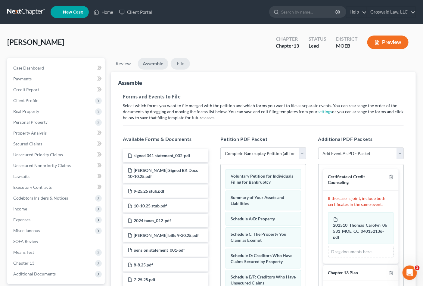
click at [178, 65] on link "File" at bounding box center [180, 64] width 19 height 12
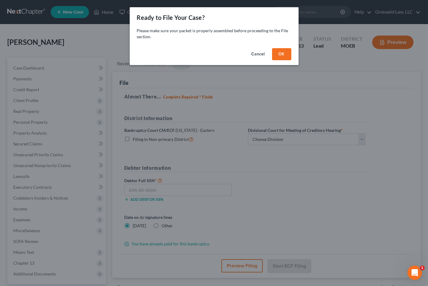
drag, startPoint x: 280, startPoint y: 54, endPoint x: 281, endPoint y: 58, distance: 4.3
click at [280, 55] on button "OK" at bounding box center [281, 54] width 19 height 12
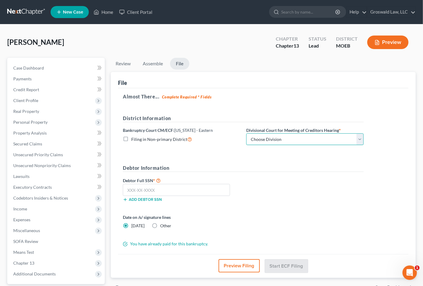
click at [290, 144] on select "Choose Division Cape Girardeau Hannibal St. Louis" at bounding box center [306, 140] width 118 height 12
select select "2"
click at [247, 134] on select "Choose Division Cape Girardeau Hannibal St. Louis" at bounding box center [306, 140] width 118 height 12
click at [226, 266] on button "Preview Filing" at bounding box center [239, 265] width 41 height 13
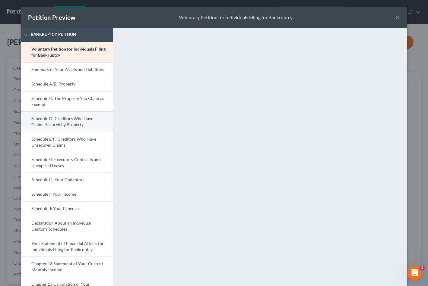
click at [66, 124] on link "Schedule D: Creditors Who Have Claims Secured by Property" at bounding box center [67, 122] width 92 height 20
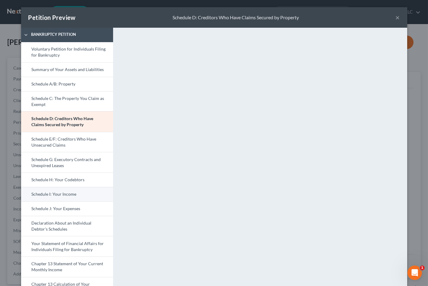
click at [62, 198] on link "Schedule I: Your Income" at bounding box center [67, 194] width 92 height 14
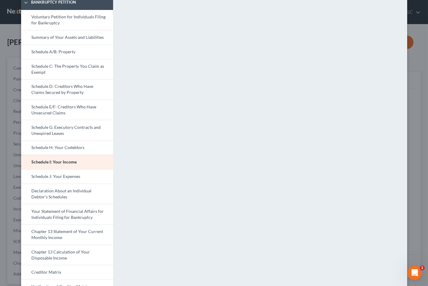
scroll to position [55, 0]
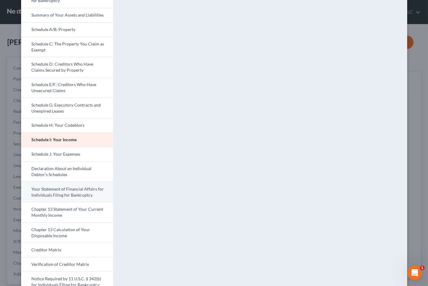
click at [63, 193] on link "Your Statement of Financial Affairs for Individuals Filing for Bankruptcy" at bounding box center [67, 192] width 92 height 20
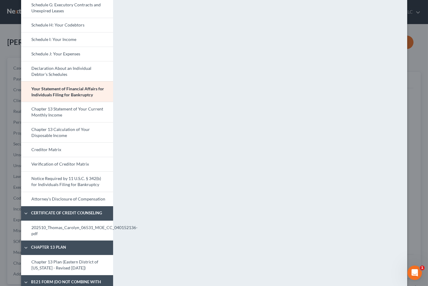
scroll to position [185, 0]
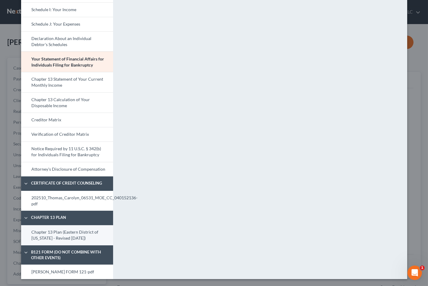
click at [67, 239] on link "Chapter 13 Plan (Eastern District of [US_STATE] - Revised [DATE])" at bounding box center [67, 235] width 92 height 20
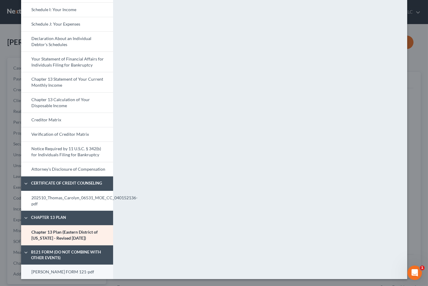
click at [58, 272] on link "CAROLYN THOMAS FORM 121-pdf" at bounding box center [67, 272] width 92 height 14
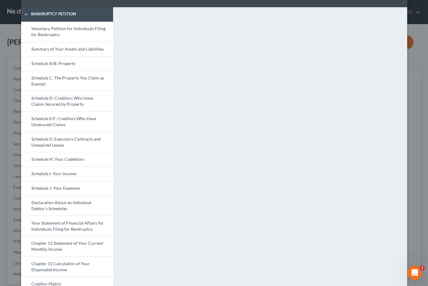
scroll to position [0, 0]
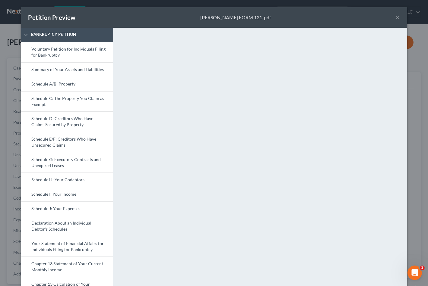
click at [396, 17] on button "×" at bounding box center [397, 17] width 4 height 7
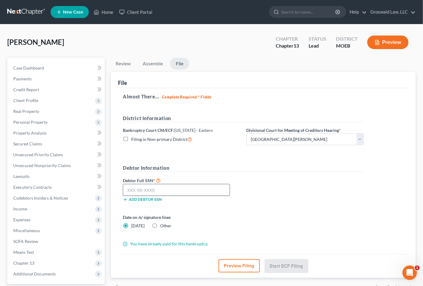
drag, startPoint x: 152, startPoint y: 196, endPoint x: 153, endPoint y: 192, distance: 4.0
click at [153, 194] on div "Debtor Full SSN * Add debtor SSN" at bounding box center [182, 189] width 124 height 25
click at [153, 190] on input "text" at bounding box center [176, 190] width 107 height 12
paste input "430-31-7010"
type input "430-31-7010"
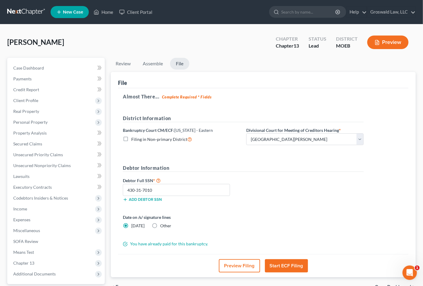
click at [298, 266] on button "Start ECF Filing" at bounding box center [286, 265] width 43 height 13
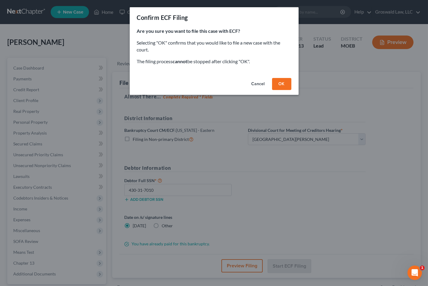
click at [281, 83] on button "OK" at bounding box center [281, 84] width 19 height 12
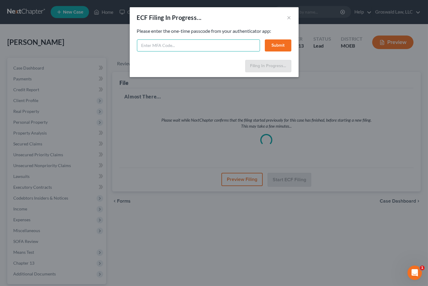
click at [160, 45] on input "text" at bounding box center [198, 45] width 123 height 12
type input "0"
type input "814148"
click at [275, 45] on button "Submit" at bounding box center [278, 45] width 27 height 12
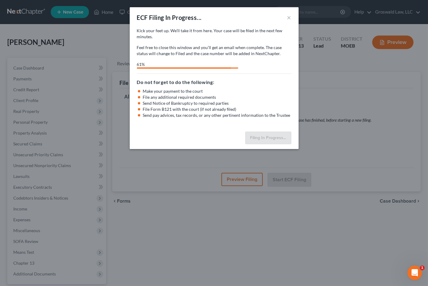
select select "2"
